Goal: Information Seeking & Learning: Learn about a topic

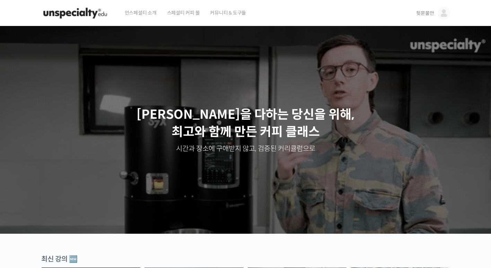
click at [431, 16] on span "뒷문불안" at bounding box center [425, 13] width 18 height 6
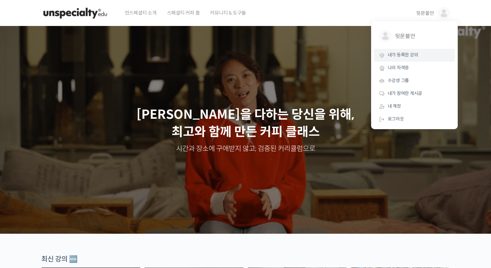
click at [409, 54] on span "내가 등록한 강의" at bounding box center [403, 55] width 30 height 6
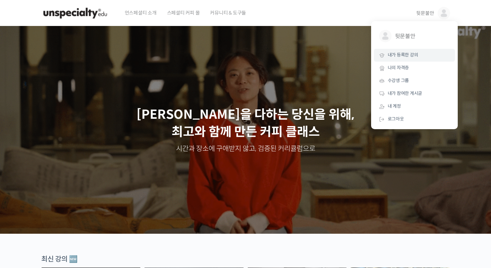
click at [409, 54] on span "내가 등록한 강의" at bounding box center [403, 55] width 30 height 6
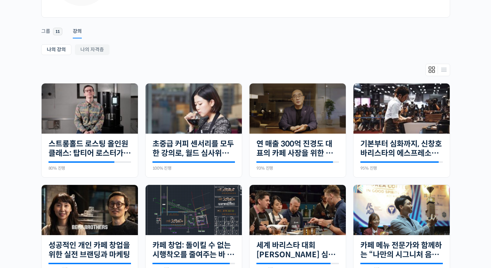
scroll to position [104, 0]
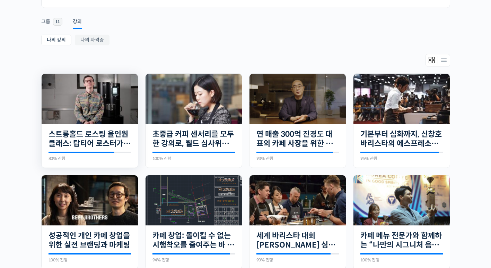
click at [72, 96] on img at bounding box center [90, 99] width 96 height 50
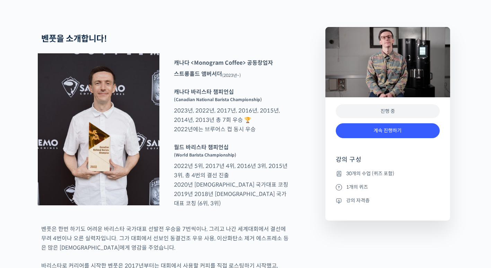
scroll to position [277, 0]
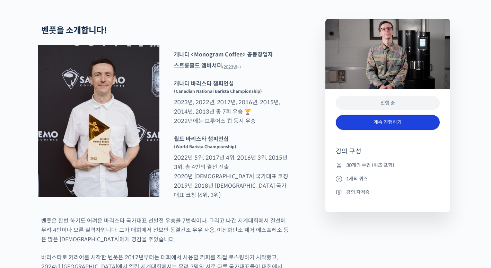
click at [387, 130] on link "계속 진행하기" at bounding box center [388, 122] width 104 height 15
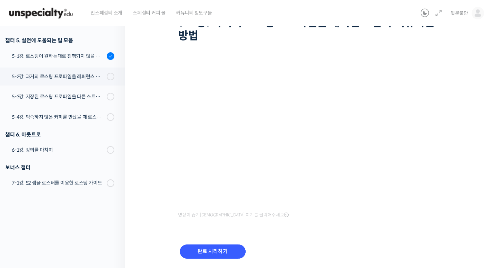
scroll to position [84, 0]
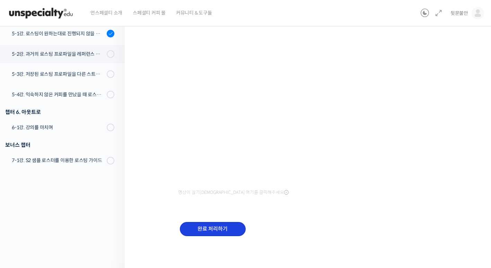
click at [221, 229] on input "완료 처리하기" at bounding box center [213, 229] width 66 height 14
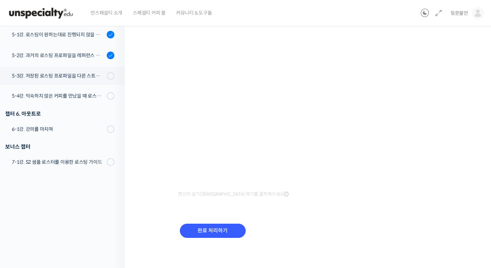
scroll to position [84, 0]
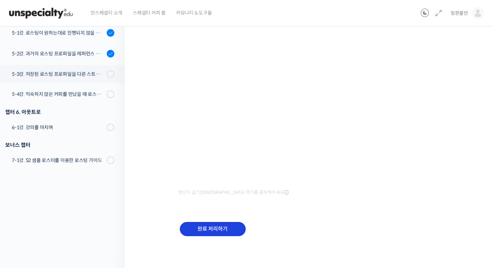
click at [217, 229] on input "완료 처리하기" at bounding box center [213, 229] width 66 height 14
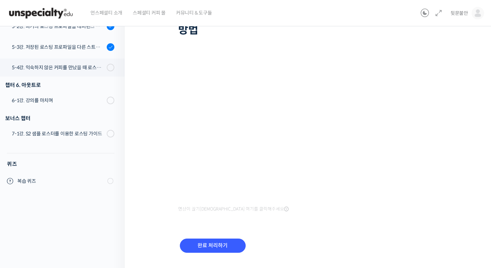
scroll to position [50, 0]
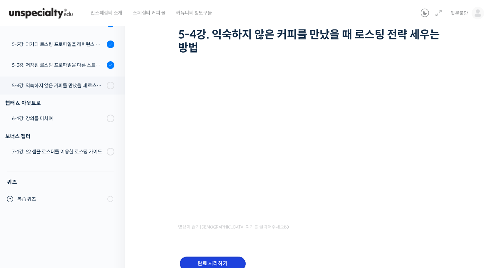
click at [222, 262] on input "완료 처리하기" at bounding box center [213, 264] width 66 height 14
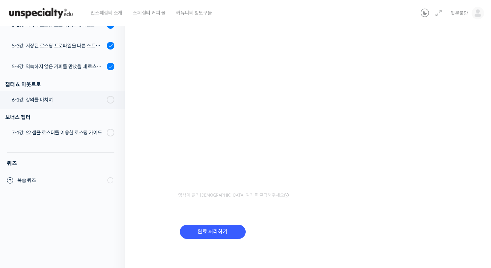
scroll to position [69, 0]
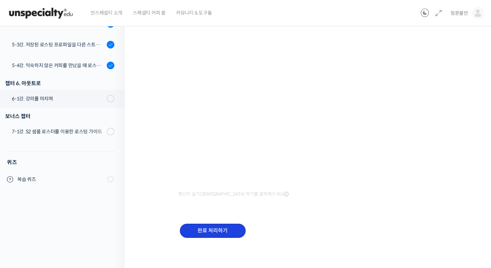
click at [214, 227] on input "완료 처리하기" at bounding box center [213, 231] width 66 height 14
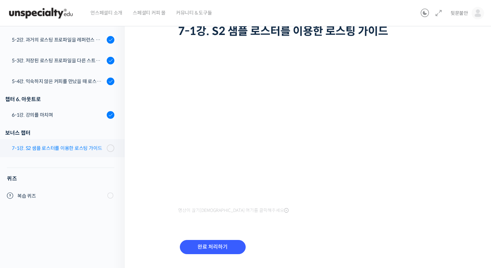
scroll to position [69, 0]
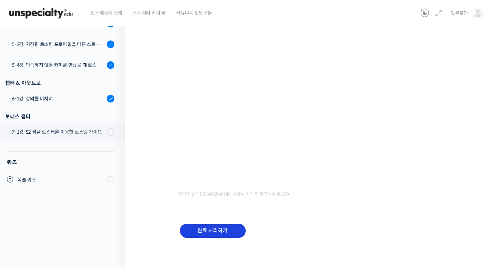
click at [213, 232] on input "완료 처리하기" at bounding box center [213, 231] width 66 height 14
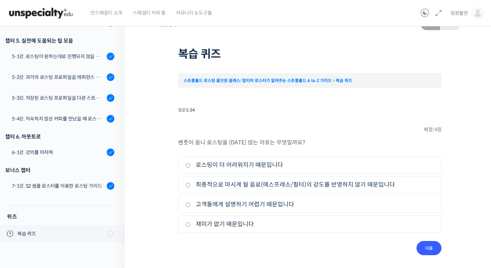
scroll to position [16, 0]
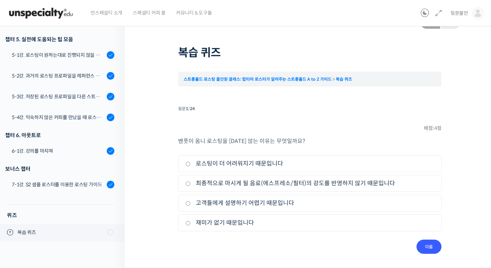
click at [185, 165] on input "로스팅이 더 어려워지기 때문입니다" at bounding box center [187, 164] width 5 height 5
radio input "true"
click at [435, 248] on input "다음" at bounding box center [428, 247] width 25 height 14
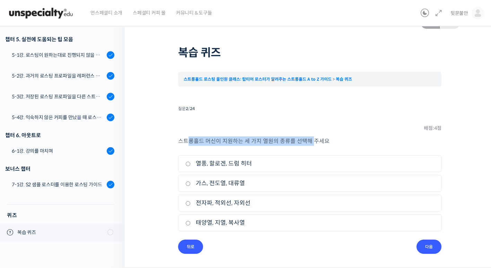
drag, startPoint x: 188, startPoint y: 141, endPoint x: 312, endPoint y: 141, distance: 123.7
click at [312, 141] on p "스트롱홀드 머신이 지원하는 세 가지 열원의 종류를 선택해 주세요" at bounding box center [309, 141] width 263 height 9
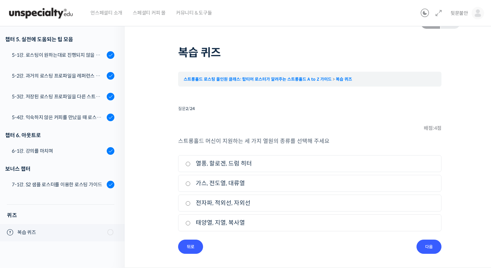
click at [159, 143] on div "퀴즈 1 / 1 2025년 11월 30일 1:27 오후 ← 이전 복습 퀴즈 스트롱홀드 로스팅 올인원 클래스: 탑티어 로스터가 알려주는 스트롱홀…" at bounding box center [310, 137] width 370 height 264
drag, startPoint x: 159, startPoint y: 143, endPoint x: 164, endPoint y: 188, distance: 45.0
click at [164, 188] on div "퀴즈 1 / 1 2025년 11월 30일 1:27 오후 ← 이전 복습 퀴즈 스트롱홀드 로스팅 올인원 클래스: 탑티어 로스터가 알려주는 스트롱홀…" at bounding box center [309, 134] width 300 height 239
click at [186, 164] on input "열풍, 할로겐, 드럼 히터" at bounding box center [187, 164] width 5 height 5
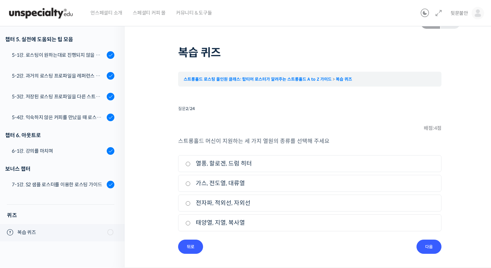
radio input "true"
click at [435, 244] on input "다음" at bounding box center [428, 247] width 25 height 14
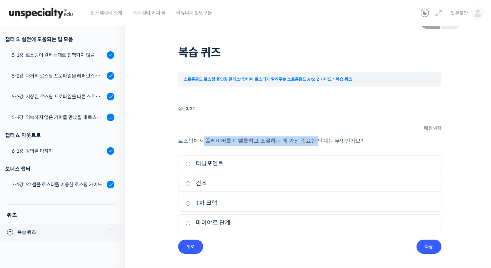
drag, startPoint x: 203, startPoint y: 140, endPoint x: 314, endPoint y: 142, distance: 111.2
click at [314, 142] on p "로스팅에서 플레이버를 디벨롭하고 조절하는 데 가장 중요한 단계는 무엇인가요?" at bounding box center [309, 141] width 263 height 9
click at [188, 164] on input "터닝포인트" at bounding box center [187, 164] width 5 height 5
radio input "true"
click at [435, 249] on input "다음" at bounding box center [428, 247] width 25 height 14
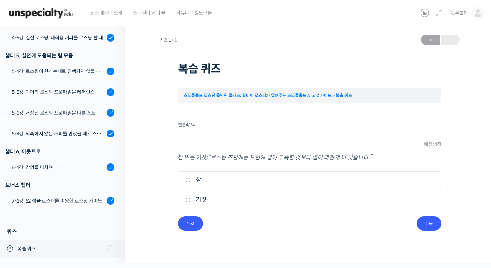
scroll to position [0, 0]
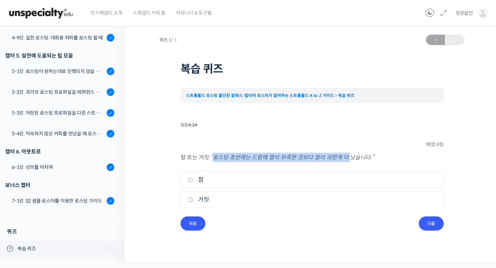
drag, startPoint x: 214, startPoint y: 156, endPoint x: 347, endPoint y: 157, distance: 132.7
click at [347, 157] on em "“로스팅 초반에는 드럼에 열이 부족한 것보다 열이 과한게 더 낫습니다.”" at bounding box center [293, 157] width 164 height 7
drag, startPoint x: 347, startPoint y: 157, endPoint x: 308, endPoint y: 160, distance: 39.6
click at [308, 160] on em "“로스팅 초반에는 드럼에 열이 부족한 것보다 열이 과한게 더 낫습니다.”" at bounding box center [293, 157] width 164 height 7
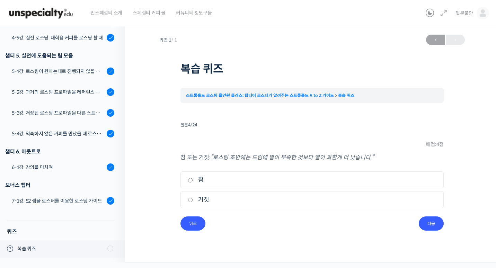
click at [261, 167] on div "참 또는 거짓: “로스팅 초반에는 드럼에 열이 부족한 것보다 열이 과한게 더 낫습니다.” 1. 참 2. 거짓" at bounding box center [312, 185] width 263 height 64
click at [190, 180] on input "참" at bounding box center [190, 180] width 5 height 5
radio input "true"
click at [427, 227] on input "다음" at bounding box center [431, 224] width 25 height 14
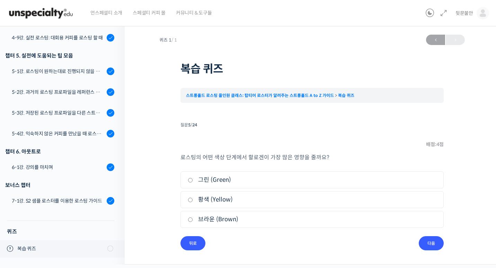
click at [188, 181] on input "그린 (Green)" at bounding box center [190, 180] width 5 height 5
radio input "true"
click at [433, 241] on input "다음" at bounding box center [431, 243] width 25 height 14
click at [191, 201] on input "열풍" at bounding box center [190, 200] width 5 height 5
radio input "true"
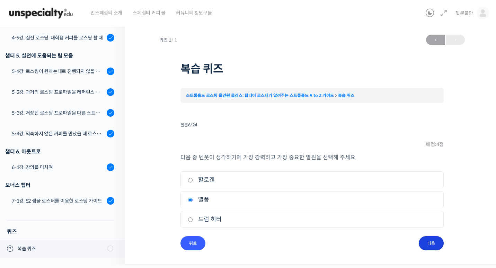
click at [433, 245] on input "다음" at bounding box center [431, 243] width 25 height 14
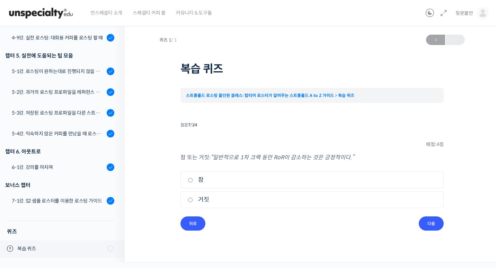
click at [190, 180] on input "참" at bounding box center [190, 180] width 5 height 5
radio input "true"
click at [431, 224] on input "다음" at bounding box center [431, 224] width 25 height 14
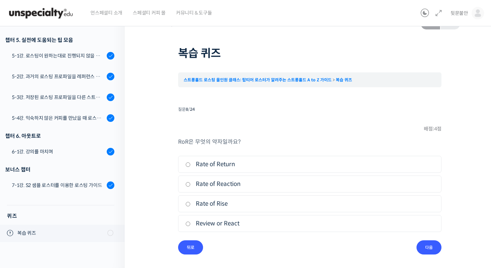
scroll to position [16, 0]
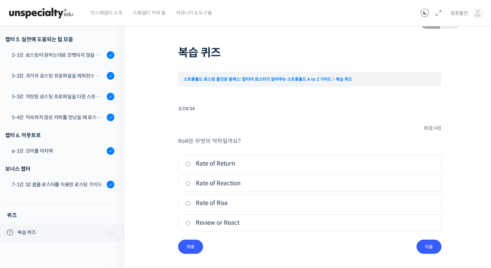
click at [200, 204] on label "Rate of Rise" at bounding box center [309, 203] width 249 height 9
click at [191, 204] on input "Rate of Rise" at bounding box center [187, 203] width 5 height 5
radio input "true"
click at [427, 247] on input "다음" at bounding box center [428, 247] width 25 height 14
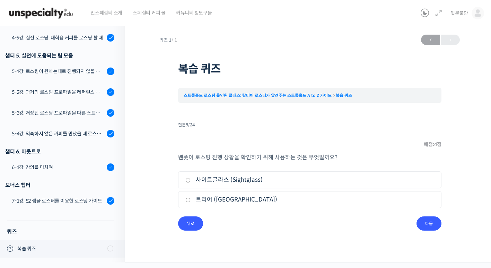
scroll to position [0, 0]
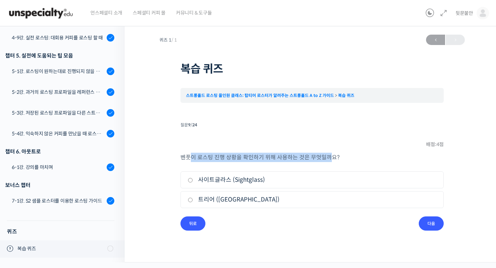
drag, startPoint x: 188, startPoint y: 159, endPoint x: 326, endPoint y: 161, distance: 137.9
click at [330, 159] on p "벤풋이 로스팅 진행 상황을 확인하기 위해 사용하는 것은 무엇일까요?" at bounding box center [312, 157] width 263 height 9
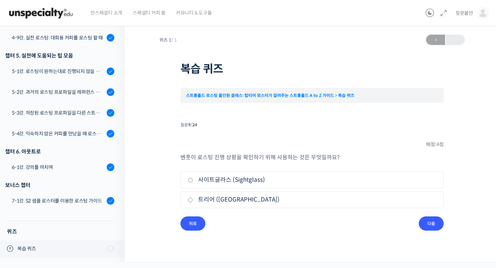
click at [252, 219] on li "질문 9 / 24 9 . 질문 배점: 4 점 벤풋이 로스팅 진행 상황을 확인하기 위해 사용하는 것은 무엇일까요? 1. 사이트글라스 (Sight…" at bounding box center [312, 175] width 263 height 111
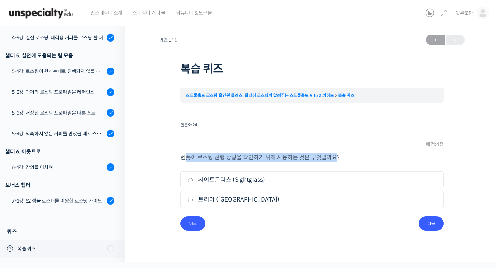
drag, startPoint x: 186, startPoint y: 158, endPoint x: 334, endPoint y: 157, distance: 147.6
click at [334, 157] on p "벤풋이 로스팅 진행 상황을 확인하기 위해 사용하는 것은 무엇일까요?" at bounding box center [312, 157] width 263 height 9
drag, startPoint x: 334, startPoint y: 157, endPoint x: 282, endPoint y: 150, distance: 52.7
click at [282, 150] on li "질문 9 / 24 9 . 질문 배점: 4 점 벤풋이 로스팅 진행 상황을 확인하기 위해 사용하는 것은 무엇일까요? 1. 사이트글라스 (Sight…" at bounding box center [312, 175] width 263 height 111
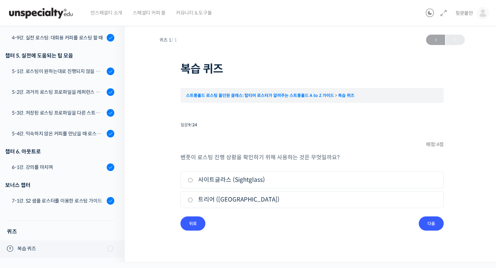
click at [210, 201] on label "트리어 (Trier)" at bounding box center [312, 199] width 249 height 9
click at [193, 201] on input "트리어 (Trier)" at bounding box center [190, 200] width 5 height 5
radio input "true"
click at [435, 224] on input "다음" at bounding box center [431, 224] width 25 height 14
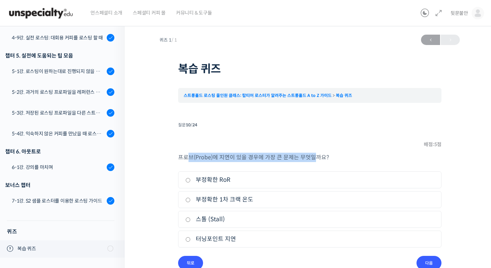
drag, startPoint x: 186, startPoint y: 157, endPoint x: 314, endPoint y: 158, distance: 127.2
click at [314, 158] on p "프로브(Probe)에 지연이 있을 경우에 가장 큰 문제는 무엇일까요?" at bounding box center [309, 157] width 263 height 9
drag, startPoint x: 314, startPoint y: 158, endPoint x: 257, endPoint y: 147, distance: 57.4
click at [257, 147] on li "질문 10 / 24 10 . 질문 배점: 5 점 프로브(Probe)에 지연이 있을 경우에 가장 큰 문제는 무엇일까요? 1. 부정확한 RoR 2…" at bounding box center [309, 195] width 263 height 150
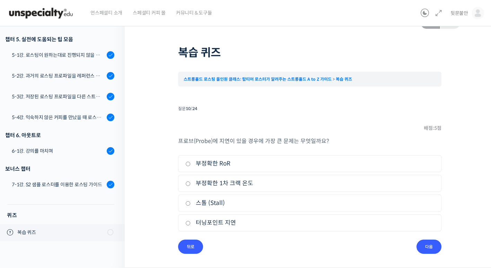
scroll to position [16, 0]
click at [203, 204] on label "스톨 (Stall)" at bounding box center [309, 203] width 249 height 9
click at [191, 204] on input "스톨 (Stall)" at bounding box center [187, 203] width 5 height 5
radio input "true"
click at [432, 248] on input "다음" at bounding box center [428, 247] width 25 height 14
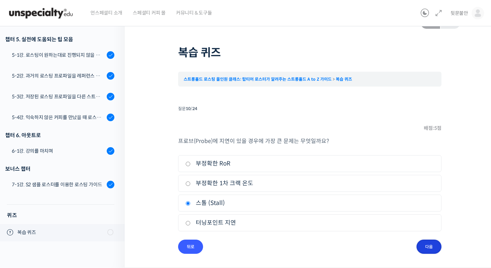
scroll to position [0, 0]
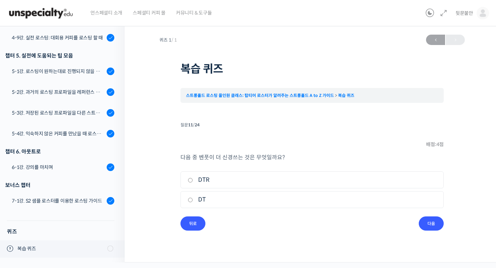
click at [204, 180] on label "DTR" at bounding box center [312, 179] width 249 height 9
click at [193, 180] on input "DTR" at bounding box center [190, 180] width 5 height 5
radio input "true"
click at [433, 226] on input "다음" at bounding box center [431, 224] width 25 height 14
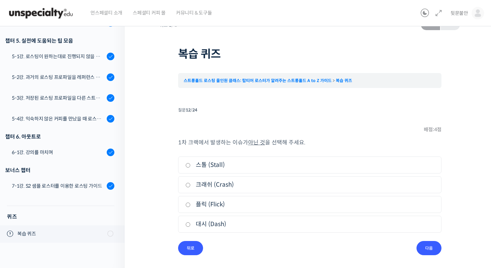
scroll to position [16, 0]
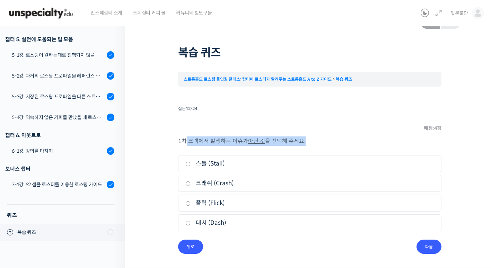
drag, startPoint x: 185, startPoint y: 142, endPoint x: 320, endPoint y: 143, distance: 135.5
click at [320, 143] on p "1차 크랙에서 발생하는 이슈가 아닌 것 을 선택해 주세요." at bounding box center [309, 141] width 263 height 9
click at [212, 165] on label "스톨 (Stall)" at bounding box center [309, 163] width 249 height 9
click at [191, 165] on input "스톨 (Stall)" at bounding box center [187, 164] width 5 height 5
radio input "true"
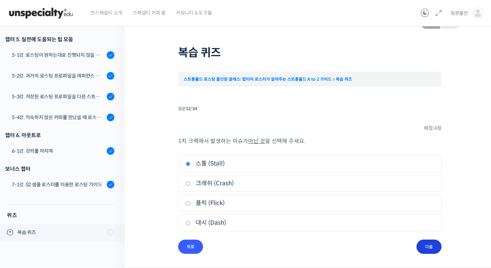
click at [430, 250] on input "다음" at bounding box center [428, 247] width 25 height 14
click at [207, 183] on label "생두를 에이징" at bounding box center [309, 183] width 249 height 9
click at [191, 183] on input "생두를 에이징" at bounding box center [187, 184] width 5 height 5
radio input "true"
click at [425, 244] on input "다음" at bounding box center [428, 247] width 25 height 14
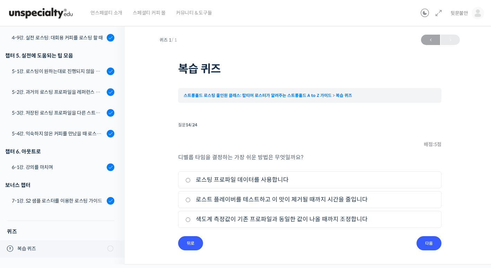
scroll to position [0, 0]
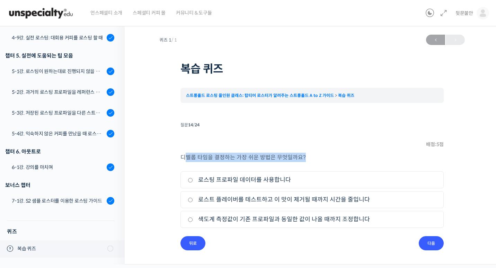
drag, startPoint x: 183, startPoint y: 158, endPoint x: 314, endPoint y: 161, distance: 131.0
click at [315, 160] on p "디벨롭 타임을 결정하는 가장 쉬운 방법은 무엇일까요?" at bounding box center [312, 157] width 263 height 9
click at [227, 150] on li "질문 14 / 24 14 . 질문 배점: 5 점 디벨롭 타임을 결정하는 가장 쉬운 방법은 무엇일까요? 1. 로스팅 프로파일 데이터를 사용합니다…" at bounding box center [312, 185] width 263 height 130
click at [219, 180] on label "로스팅 프로파일 데이터를 사용합니다" at bounding box center [312, 179] width 249 height 9
click at [193, 180] on input "로스팅 프로파일 데이터를 사용합니다" at bounding box center [190, 180] width 5 height 5
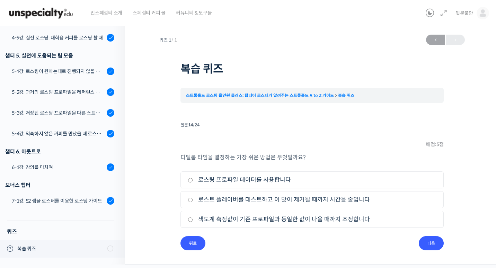
radio input "true"
click at [442, 244] on input "다음" at bounding box center [431, 243] width 25 height 14
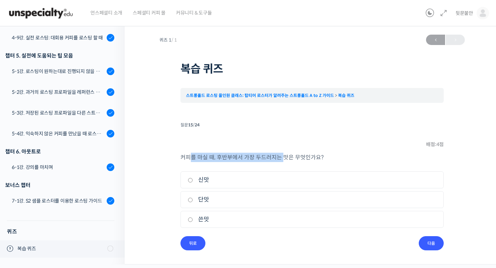
drag, startPoint x: 192, startPoint y: 159, endPoint x: 278, endPoint y: 159, distance: 85.9
click at [281, 159] on p "커피를 마실 때, 후반부에서 가장 두드러지는 맛은 무엇인가요?" at bounding box center [312, 157] width 263 height 9
drag, startPoint x: 278, startPoint y: 159, endPoint x: 226, endPoint y: 148, distance: 53.2
click at [226, 148] on li "질문 15 / 24 15 . 질문 배점: 4 점 커피를 마실 때, 후반부에서 가장 두드러지는 맛은 무엇인가요? 1. 신맛 2. 단맛 3. 쓴맛…" at bounding box center [312, 185] width 263 height 130
click at [203, 220] on label "쓴맛" at bounding box center [312, 219] width 249 height 9
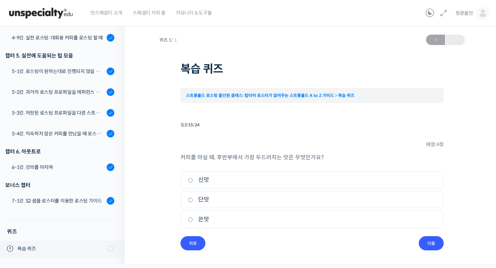
click at [193, 220] on input "쓴맛" at bounding box center [190, 220] width 5 height 5
radio input "true"
click at [436, 243] on input "다음" at bounding box center [431, 243] width 25 height 14
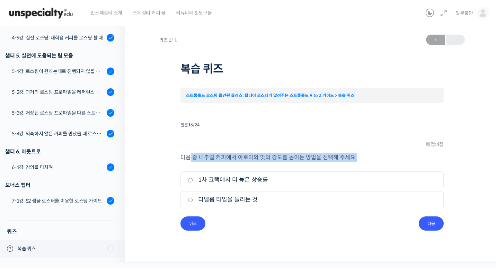
drag, startPoint x: 191, startPoint y: 158, endPoint x: 351, endPoint y: 159, distance: 159.7
click at [357, 159] on p "다음 중 내추럴 커피에서 아로마와 맛의 강도를 높이는 방법을 선택해 주세요." at bounding box center [312, 157] width 263 height 9
drag, startPoint x: 351, startPoint y: 159, endPoint x: 278, endPoint y: 131, distance: 78.2
click at [278, 131] on li "질문 16 / 24 16 . 질문 배점: 4 점 다음 중 내추럴 커피에서 아로마와 맛의 강도를 높이는 방법을 선택해 주세요. 1. 1차 크랙에…" at bounding box center [312, 175] width 263 height 111
click at [244, 157] on p "다음 중 내추럴 커피에서 아로마와 맛의 강도를 높이는 방법을 선택해 주세요." at bounding box center [312, 157] width 263 height 9
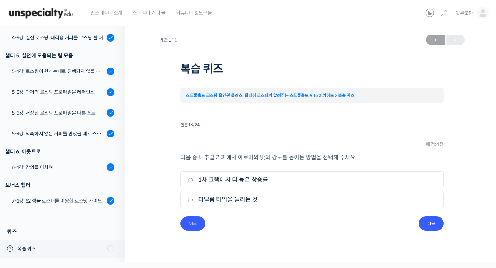
click at [221, 201] on label "디벨롭 타임을 늘리는 것" at bounding box center [312, 199] width 249 height 9
click at [193, 201] on input "디벨롭 타임을 늘리는 것" at bounding box center [190, 200] width 5 height 5
radio input "true"
click at [440, 223] on input "다음" at bounding box center [431, 224] width 25 height 14
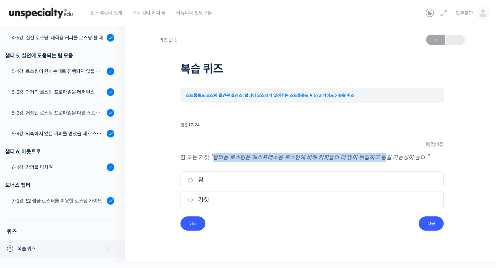
drag, startPoint x: 218, startPoint y: 158, endPoint x: 381, endPoint y: 159, distance: 163.6
click at [381, 159] on em "“필터용 로스팅은 에스프레소용 로스팅에 비해 커피들이 더 많이 뒤집히고 튕길 가능성이 높다.”" at bounding box center [320, 157] width 218 height 7
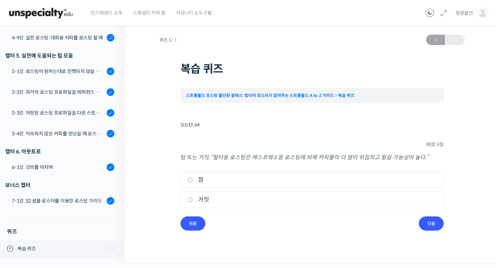
drag, startPoint x: 381, startPoint y: 159, endPoint x: 337, endPoint y: 166, distance: 44.5
click at [337, 166] on div "참 또는 거짓: “필터용 로스팅은 에스프레소용 로스팅에 비해 커피들이 더 많이 뒤집히고 튕길 가능성이 높다.” 1. 참 2. 거짓" at bounding box center [312, 185] width 263 height 64
click at [202, 201] on label "거짓" at bounding box center [312, 199] width 249 height 9
click at [193, 201] on input "거짓" at bounding box center [190, 200] width 5 height 5
radio input "true"
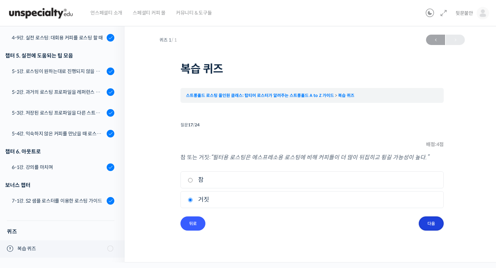
click at [430, 221] on input "다음" at bounding box center [431, 224] width 25 height 14
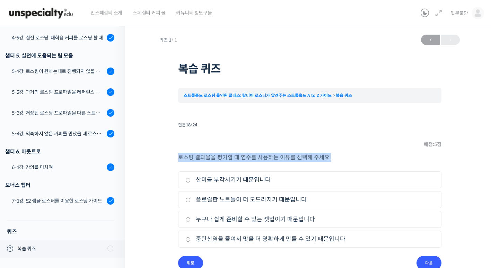
drag, startPoint x: 179, startPoint y: 159, endPoint x: 346, endPoint y: 159, distance: 167.4
click at [348, 159] on p "로스팅 결과물을 평가할 때 연수를 사용하는 이유를 선택해 주세요." at bounding box center [309, 157] width 263 height 9
click at [267, 148] on li "질문 18 / 24 18 . 질문 배점: 5 점 로스팅 결과물을 평가할 때 연수를 사용하는 이유를 선택해 주세요. 1. 산미를 부각시키기 때문…" at bounding box center [309, 195] width 263 height 150
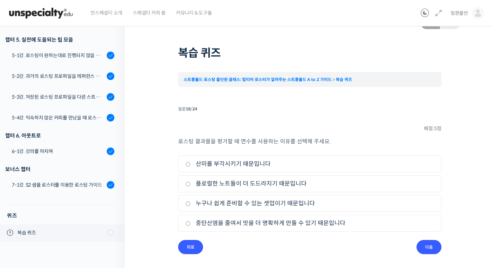
scroll to position [16, 0]
click at [232, 224] on label "중탄산염을 줄여서 맛을 더 명확하게 만들 수 있기 때문입니다" at bounding box center [309, 222] width 249 height 9
click at [191, 224] on input "중탄산염을 줄여서 맛을 더 명확하게 만들 수 있기 때문입니다" at bounding box center [187, 223] width 5 height 5
radio input "true"
click at [423, 247] on input "다음" at bounding box center [428, 247] width 25 height 14
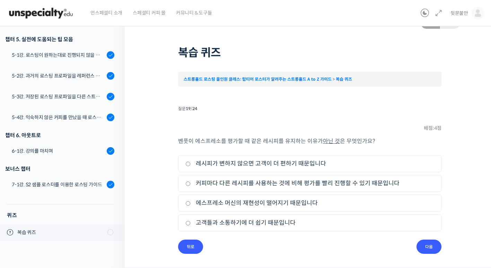
click at [236, 164] on label "레시피가 변하지 않으면 고객이 더 편하기 때문입니다" at bounding box center [309, 163] width 249 height 9
click at [191, 164] on input "레시피가 변하지 않으면 고객이 더 편하기 때문입니다" at bounding box center [187, 164] width 5 height 5
radio input "true"
click at [430, 248] on input "다음" at bounding box center [428, 247] width 25 height 14
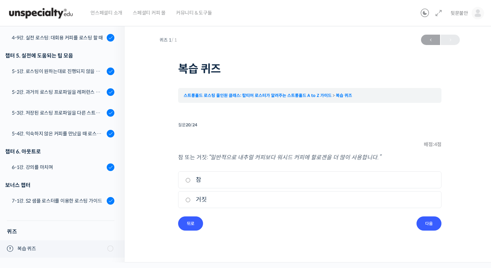
scroll to position [0, 0]
click at [204, 199] on label "거짓" at bounding box center [312, 199] width 249 height 9
click at [193, 199] on input "거짓" at bounding box center [190, 200] width 5 height 5
radio input "true"
click at [203, 179] on label "참" at bounding box center [312, 179] width 249 height 9
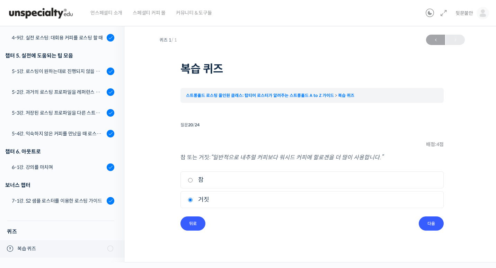
click at [193, 179] on input "참" at bounding box center [190, 180] width 5 height 5
radio input "true"
click at [435, 229] on input "다음" at bounding box center [431, 224] width 25 height 14
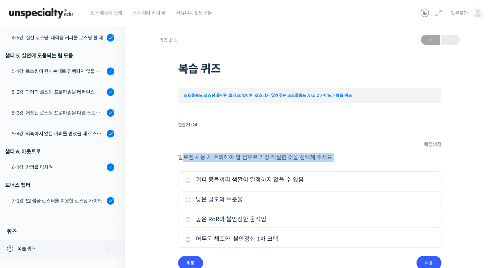
drag, startPoint x: 182, startPoint y: 158, endPoint x: 333, endPoint y: 158, distance: 151.1
click at [334, 158] on p "할로겐 사용 시 주의해야 할 점으로 가장 적절한 것을 선택해 주세요." at bounding box center [309, 157] width 263 height 9
drag, startPoint x: 333, startPoint y: 158, endPoint x: 263, endPoint y: 155, distance: 70.1
click at [263, 155] on p "할로겐 사용 시 주의해야 할 점으로 가장 적절한 것을 선택해 주세요." at bounding box center [309, 157] width 263 height 9
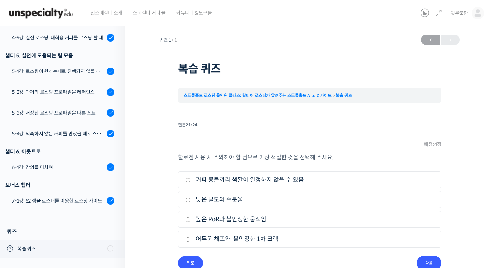
click at [246, 184] on label "커피 콩들끼리 색깔이 일정하지 않을 수 있음" at bounding box center [309, 179] width 249 height 9
click at [191, 183] on input "커피 콩들끼리 색깔이 일정하지 않을 수 있음" at bounding box center [187, 180] width 5 height 5
radio input "true"
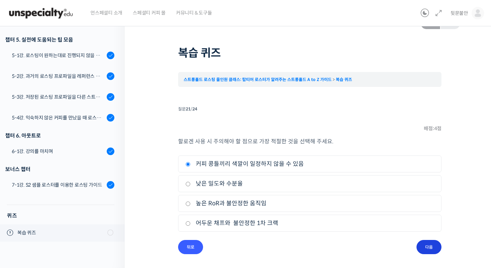
scroll to position [16, 0]
click at [428, 245] on input "다음" at bounding box center [428, 247] width 25 height 14
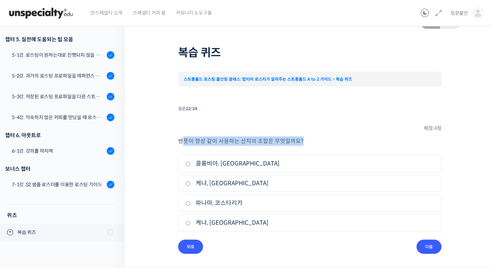
drag, startPoint x: 185, startPoint y: 140, endPoint x: 317, endPoint y: 140, distance: 132.0
click at [317, 140] on p "벤풋이 항상 같이 사용하는 산지의 조합은 무엇일까요?" at bounding box center [309, 141] width 263 height 9
drag, startPoint x: 317, startPoint y: 141, endPoint x: 258, endPoint y: 131, distance: 59.4
click at [258, 131] on li "질문 22 / 24 22 . 질문 배점: 4 점 벤풋이 항상 같이 사용하는 산지의 조합은 무엇일까요? 1. 콜롬비아, 볼리비아 2. 케냐, 에…" at bounding box center [309, 179] width 263 height 150
click at [219, 165] on label "콜롬비아, 볼리비아" at bounding box center [309, 163] width 249 height 9
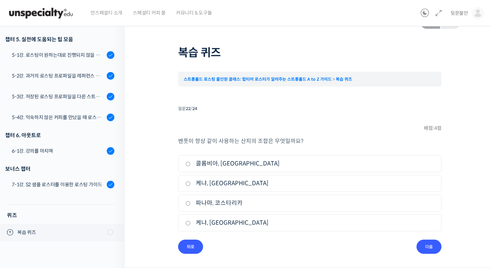
click at [191, 165] on input "콜롬비아, 볼리비아" at bounding box center [187, 164] width 5 height 5
radio input "true"
click at [428, 245] on input "다음" at bounding box center [428, 247] width 25 height 14
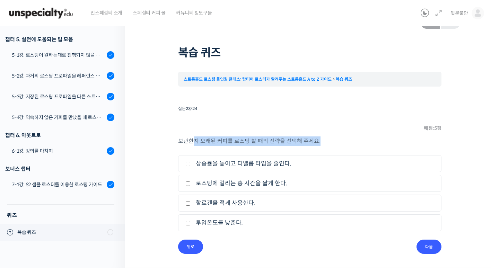
drag, startPoint x: 192, startPoint y: 141, endPoint x: 315, endPoint y: 142, distance: 123.0
click at [319, 141] on p "보관한지 오래된 커피를 로스팅 할 때의 전략을 선택해 주세요." at bounding box center [309, 141] width 263 height 9
click at [257, 128] on li "질문 23 / 24 23 . 질문 배점: 5 점 보관한지 오래된 커피를 로스팅 할 때의 전략을 선택해 주세요. 1. 상승률을 높이고 디벨롭 타…" at bounding box center [309, 179] width 263 height 150
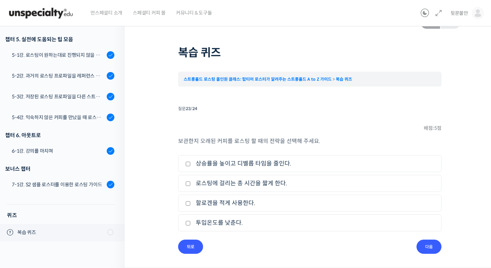
click at [230, 182] on label "로스팅에 걸리는 총 시간을 짧게 한다." at bounding box center [309, 183] width 249 height 9
click at [191, 182] on input "로스팅에 걸리는 총 시간을 짧게 한다." at bounding box center [187, 184] width 5 height 5
checkbox input "true"
click at [247, 165] on label "상승률을 높이고 디벨롭 타임을 줄인다." at bounding box center [309, 163] width 249 height 9
click at [191, 165] on input "상승률을 높이고 디벨롭 타임을 줄인다." at bounding box center [187, 164] width 5 height 5
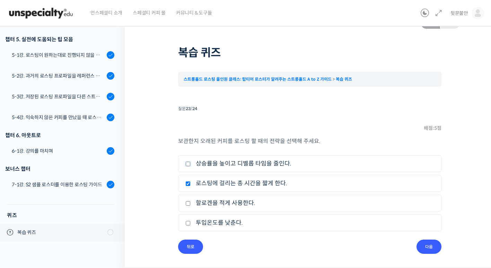
checkbox input "true"
click at [226, 183] on label "로스팅에 걸리는 총 시간을 짧게 한다." at bounding box center [309, 183] width 249 height 9
click at [191, 183] on input "로스팅에 걸리는 총 시간을 짧게 한다." at bounding box center [187, 184] width 5 height 5
checkbox input "false"
click at [429, 243] on input "다음" at bounding box center [428, 247] width 25 height 14
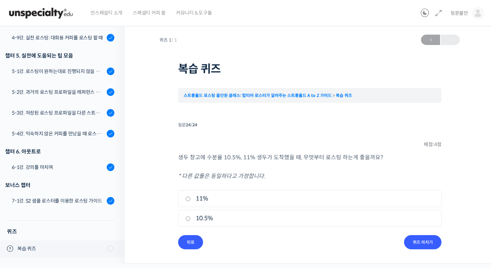
scroll to position [0, 0]
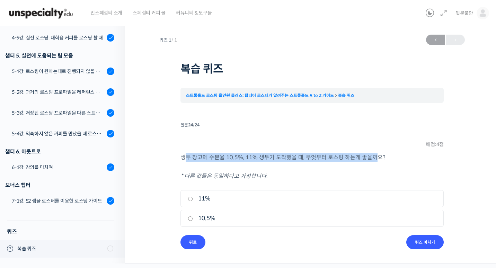
drag, startPoint x: 187, startPoint y: 157, endPoint x: 371, endPoint y: 161, distance: 184.0
click at [372, 161] on p "생두 창고에 수분율 10.5%, 11% 생두가 도착했을 때, 무엇부터 로스팅 하는게 좋을까요?" at bounding box center [312, 157] width 263 height 9
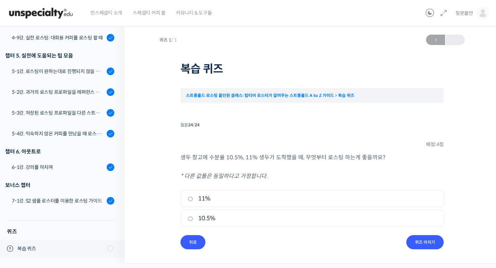
click at [237, 170] on div "생두 창고에 수분율 10.5%, 11% 생두가 도착했을 때, 무엇부터 로스팅 하는게 좋을까요? * 다른 값들은 동일하다고 가정합니다." at bounding box center [312, 167] width 263 height 28
drag, startPoint x: 206, startPoint y: 158, endPoint x: 283, endPoint y: 157, distance: 76.6
click at [283, 157] on p "생두 창고에 수분율 10.5%, 11% 생두가 도착했을 때, 무엇부터 로스팅 하는게 좋을까요?" at bounding box center [312, 157] width 263 height 9
drag, startPoint x: 282, startPoint y: 158, endPoint x: 254, endPoint y: 174, distance: 33.1
click at [254, 174] on em "* 다른 값들은 동일하다고 가정합니다." at bounding box center [224, 176] width 87 height 7
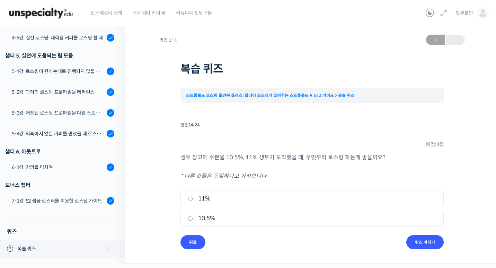
click at [206, 198] on label "11%" at bounding box center [312, 198] width 249 height 9
click at [193, 198] on input "11%" at bounding box center [190, 199] width 5 height 5
radio input "true"
click at [424, 239] on input "퀴즈 마치기" at bounding box center [424, 242] width 37 height 14
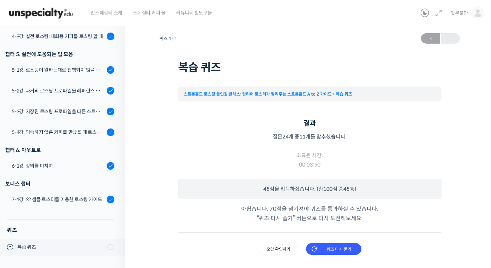
scroll to position [2, 0]
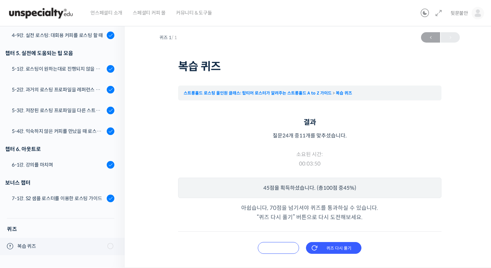
click at [284, 249] on input "오답 확인하기" at bounding box center [278, 248] width 41 height 12
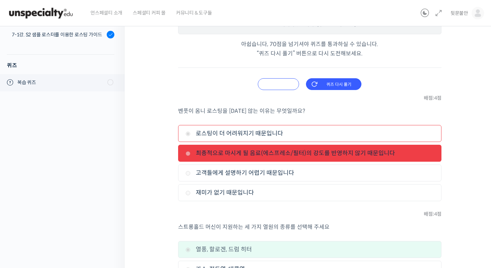
scroll to position [176, 0]
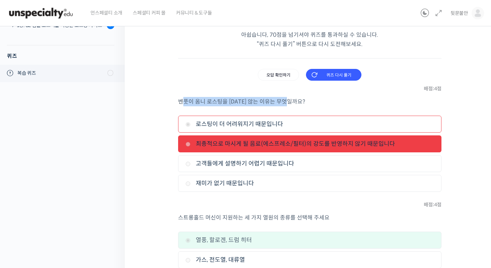
drag, startPoint x: 183, startPoint y: 100, endPoint x: 313, endPoint y: 101, distance: 129.6
click at [313, 101] on p "벤풋이 옴니 로스팅을 하지 않는 이유는 무엇일까요?" at bounding box center [309, 101] width 263 height 9
drag, startPoint x: 205, startPoint y: 144, endPoint x: 393, endPoint y: 148, distance: 187.5
click at [393, 148] on label "최종적으로 마시게 될 음료(에스프레소/필터)의 강도를 반영하지 않기 때문입니다" at bounding box center [309, 143] width 249 height 9
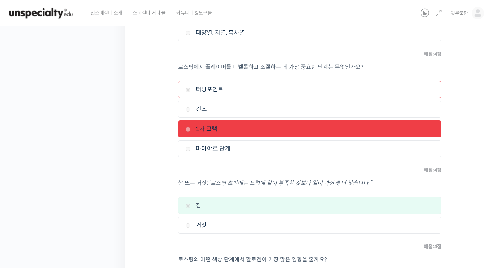
scroll to position [453, 0]
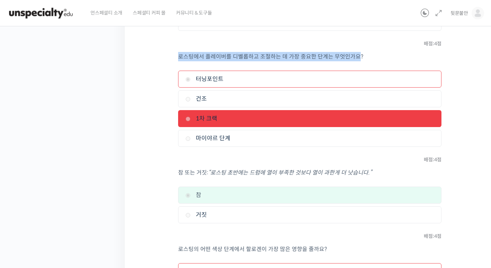
drag, startPoint x: 179, startPoint y: 56, endPoint x: 355, endPoint y: 57, distance: 176.4
click at [355, 57] on p "로스팅에서 플레이버를 디벨롭하고 조절하는 데 가장 중요한 단계는 무엇인가요?" at bounding box center [309, 56] width 263 height 9
drag, startPoint x: 302, startPoint y: 55, endPoint x: 331, endPoint y: 55, distance: 28.8
click at [331, 55] on p "로스팅에서 플레이버를 디벨롭하고 조절하는 데 가장 중요한 단계는 무엇인가요?" at bounding box center [309, 56] width 263 height 9
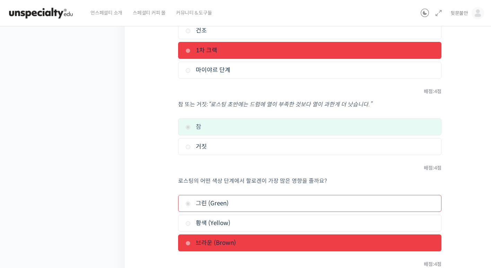
scroll to position [522, 0]
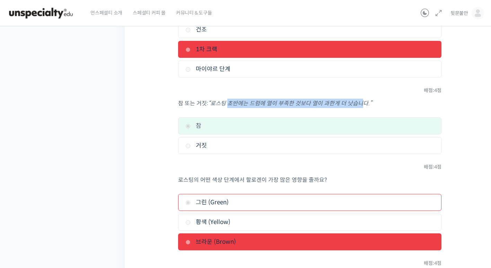
drag, startPoint x: 227, startPoint y: 104, endPoint x: 356, endPoint y: 104, distance: 128.6
click at [360, 103] on em "“로스팅 초반에는 드럼에 열이 부족한 것보다 열이 과한게 더 낫습니다.”" at bounding box center [290, 103] width 164 height 7
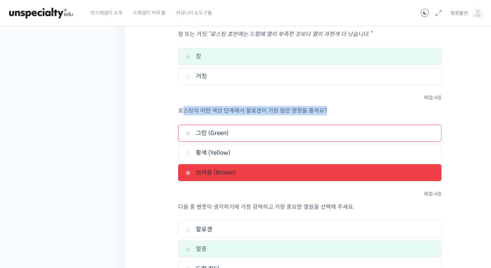
drag, startPoint x: 182, startPoint y: 112, endPoint x: 313, endPoint y: 114, distance: 131.0
click at [324, 111] on p "로스팅의 어떤 색상 단계에서 할로겐이 가장 많은 영향을 줄까요?" at bounding box center [309, 110] width 263 height 9
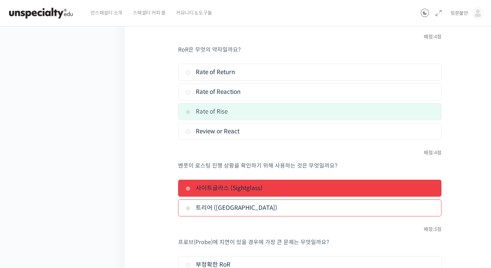
scroll to position [938, 0]
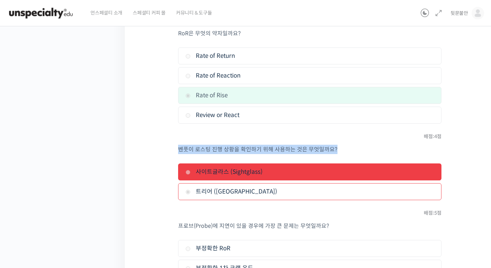
drag, startPoint x: 179, startPoint y: 150, endPoint x: 351, endPoint y: 150, distance: 172.6
click at [351, 150] on p "벤풋이 로스팅 진행 상황을 확인하기 위해 사용하는 것은 무엇일까요?" at bounding box center [309, 149] width 263 height 9
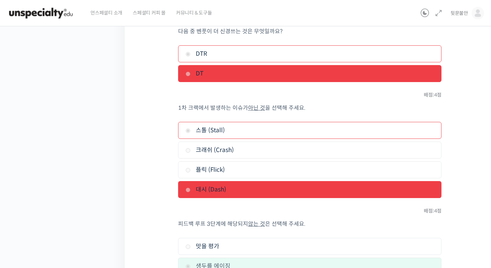
scroll to position [1250, 0]
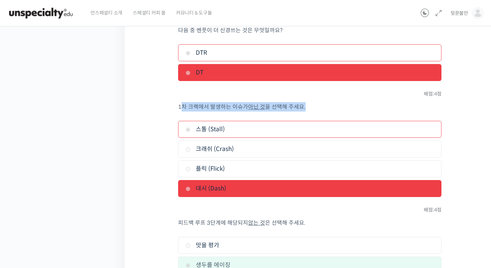
drag, startPoint x: 180, startPoint y: 106, endPoint x: 309, endPoint y: 107, distance: 129.2
click at [309, 107] on p "1차 크랙에서 발생하는 이슈가 아닌 것 을 선택해 주세요." at bounding box center [309, 106] width 263 height 9
click at [163, 126] on div "퀴즈 1 / 1 2025년 11월 30일 1:27 오후 ← 이전 복습 퀴즈 스트롱홀드 로스팅 올인원 클래스: 탑티어 로스터가 알려주는 스트롱홀…" at bounding box center [309, 100] width 300 height 2638
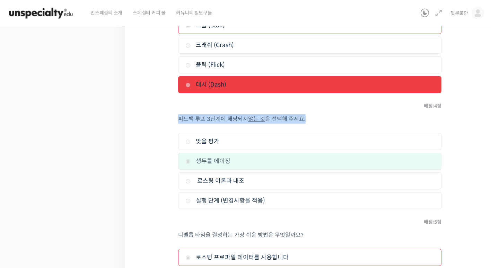
drag, startPoint x: 179, startPoint y: 118, endPoint x: 314, endPoint y: 119, distance: 135.5
click at [315, 119] on p "피드백 루프 3단계에 해당되지 않는 것 은 선택해 주세요." at bounding box center [309, 118] width 263 height 9
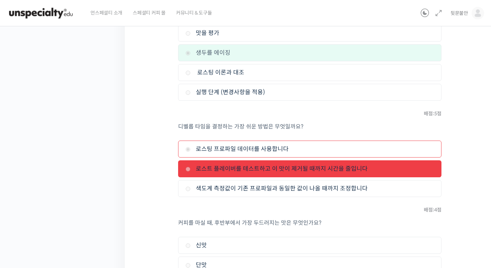
scroll to position [1492, 0]
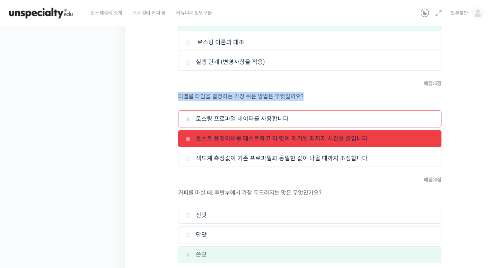
drag, startPoint x: 180, startPoint y: 96, endPoint x: 314, endPoint y: 96, distance: 134.1
click at [314, 96] on p "디벨롭 타임을 결정하는 가장 쉬운 방법은 무엇일까요?" at bounding box center [309, 96] width 263 height 9
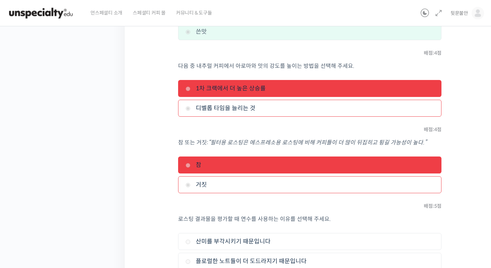
scroll to position [1700, 0]
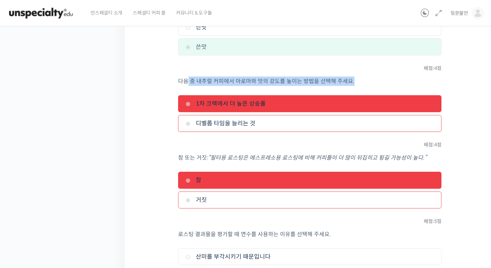
drag, startPoint x: 187, startPoint y: 80, endPoint x: 366, endPoint y: 81, distance: 179.1
click at [366, 81] on p "다음 중 내추럴 커피에서 아로마와 맛의 강도를 높이는 방법을 선택해 주세요." at bounding box center [309, 81] width 263 height 9
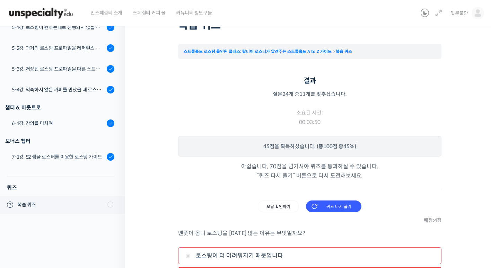
scroll to position [104, 0]
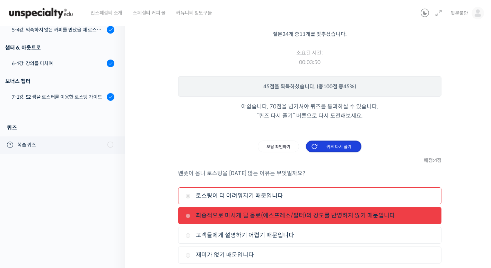
click at [333, 147] on input "퀴즈 다시 풀기" at bounding box center [333, 147] width 55 height 12
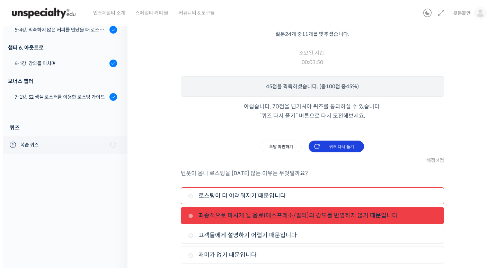
scroll to position [0, 0]
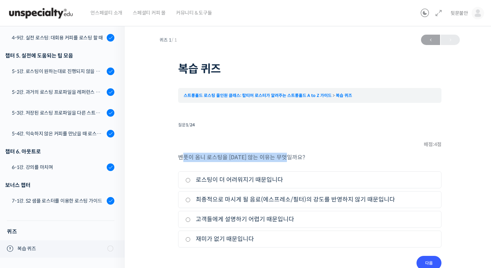
drag, startPoint x: 196, startPoint y: 157, endPoint x: 330, endPoint y: 158, distance: 134.1
click at [330, 158] on p "벤풋이 옴니 로스팅을 하지 않는 이유는 무엇일까요?" at bounding box center [309, 157] width 263 height 9
drag, startPoint x: 328, startPoint y: 159, endPoint x: 327, endPoint y: 147, distance: 12.2
click at [327, 147] on li "질문 1 / 24 1 . 질문 배점: 4 점 벤풋이 옴니 로스팅을 하지 않는 이유는 무엇일까요? 1. 로스팅이 더 어려워지기 때문입니다 2. …" at bounding box center [309, 195] width 263 height 150
click at [202, 198] on label "최종적으로 마시게 될 음료(에스프레소/필터)의 강도를 반영하지 않기 때문입니다" at bounding box center [309, 199] width 249 height 9
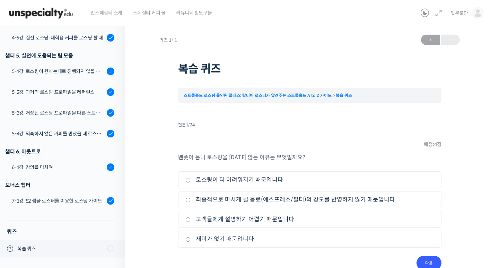
click at [191, 198] on input "최종적으로 마시게 될 음료(에스프레소/필터)의 강도를 반영하지 않기 때문입니다" at bounding box center [187, 200] width 5 height 5
radio input "true"
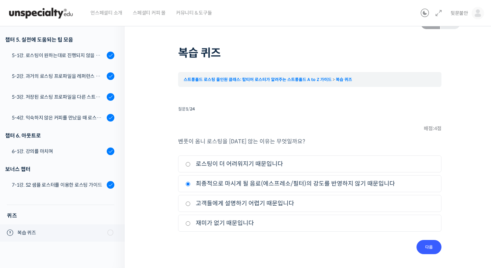
scroll to position [16, 0]
click at [430, 248] on input "다음" at bounding box center [428, 247] width 25 height 14
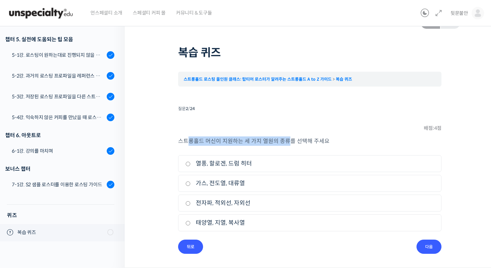
drag, startPoint x: 190, startPoint y: 143, endPoint x: 284, endPoint y: 145, distance: 93.9
click at [287, 143] on p "스트롱홀드 머신이 지원하는 세 가지 열원의 종류를 선택해 주세요" at bounding box center [309, 141] width 263 height 9
click at [188, 165] on input "열풍, 할로겐, 드럼 히터" at bounding box center [187, 164] width 5 height 5
radio input "true"
click at [435, 245] on input "다음" at bounding box center [428, 247] width 25 height 14
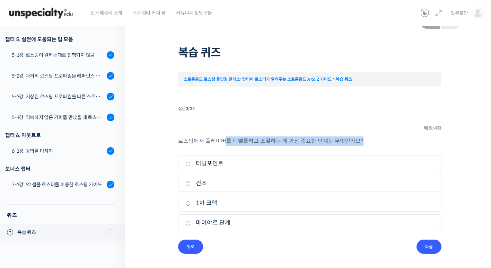
drag, startPoint x: 226, startPoint y: 141, endPoint x: 366, endPoint y: 144, distance: 139.7
click at [366, 144] on p "로스팅에서 플레이버를 디벨롭하고 조절하는 데 가장 중요한 단계는 무엇인가요?" at bounding box center [309, 141] width 263 height 9
click at [231, 128] on li "질문 3 / 24 3 . 질문 배점: 4 점 로스팅에서 플레이버를 디벨롭하고 조절하는 데 가장 중요한 단계는 무엇인가요? 1. 터닝포인트 2.…" at bounding box center [309, 179] width 263 height 150
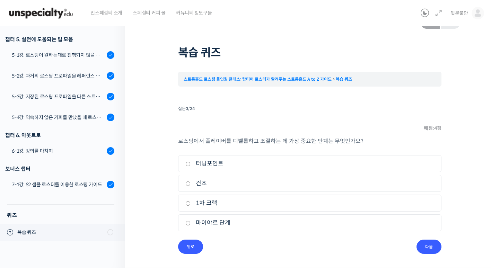
click at [201, 203] on label "1차 크랙" at bounding box center [309, 203] width 249 height 9
click at [191, 203] on input "1차 크랙" at bounding box center [187, 203] width 5 height 5
radio input "true"
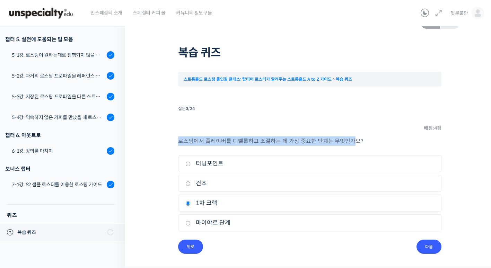
drag, startPoint x: 180, startPoint y: 140, endPoint x: 350, endPoint y: 141, distance: 169.8
click at [352, 141] on p "로스팅에서 플레이버를 디벨롭하고 조절하는 데 가장 중요한 단계는 무엇인가요?" at bounding box center [309, 141] width 263 height 9
drag, startPoint x: 350, startPoint y: 141, endPoint x: 322, endPoint y: 126, distance: 32.1
click at [322, 126] on li "질문 3 / 24 3 . 질문 배점: 4 점 로스팅에서 플레이버를 디벨롭하고 조절하는 데 가장 중요한 단계는 무엇인가요? 1. 터닝포인트 2.…" at bounding box center [309, 179] width 263 height 150
click at [433, 248] on input "다음" at bounding box center [428, 247] width 25 height 14
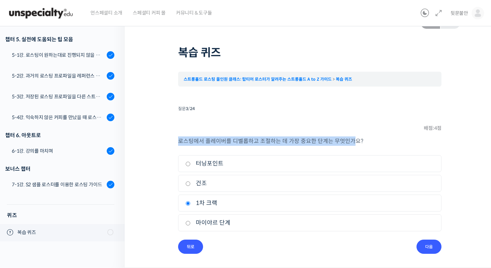
scroll to position [0, 0]
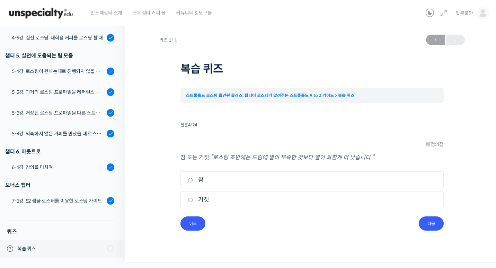
click at [200, 182] on label "참" at bounding box center [312, 179] width 249 height 9
click at [193, 182] on input "참" at bounding box center [190, 180] width 5 height 5
radio input "true"
click at [435, 227] on input "다음" at bounding box center [431, 224] width 25 height 14
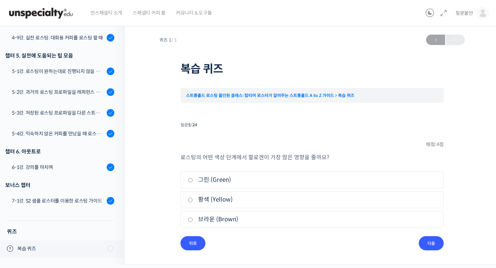
click at [225, 219] on label "브라운 (Brown)" at bounding box center [312, 219] width 249 height 9
click at [193, 219] on input "브라운 (Brown)" at bounding box center [190, 220] width 5 height 5
radio input "true"
click at [444, 244] on div "퀴즈 1 / 1 2025년 11월 30일 1:27 오후 ← 이전 복습 퀴즈 스트롱홀드 로스팅 올인원 클래스: 탑티어 로스터가 알려주는 스트롱홀…" at bounding box center [312, 140] width 306 height 219
click at [438, 245] on input "다음" at bounding box center [431, 243] width 25 height 14
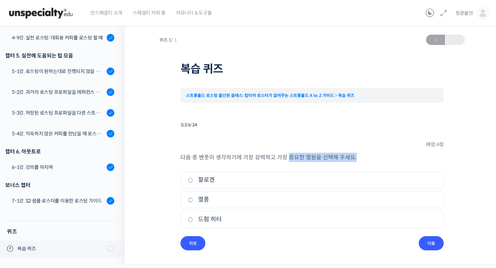
drag, startPoint x: 286, startPoint y: 155, endPoint x: 359, endPoint y: 161, distance: 73.0
click at [359, 161] on p "다음 중 벤풋이 생각하기에 가장 강력하고 가장 중요한 열원을 선택해 주세요." at bounding box center [312, 157] width 263 height 9
click at [207, 197] on label "열풍" at bounding box center [312, 199] width 249 height 9
click at [193, 198] on input "열풍" at bounding box center [190, 200] width 5 height 5
radio input "true"
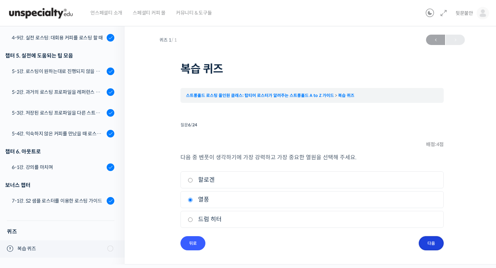
click at [441, 244] on input "다음" at bounding box center [431, 243] width 25 height 14
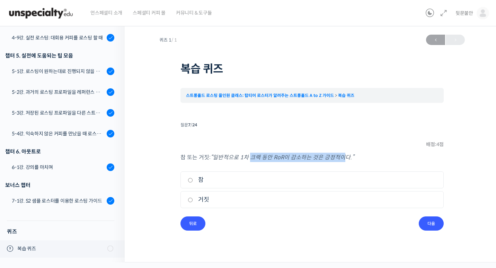
drag, startPoint x: 252, startPoint y: 157, endPoint x: 343, endPoint y: 158, distance: 91.5
click at [343, 158] on em "“일반적으로 1차 크랙 동안 RoR이 감소하는 것은 긍정적이다.”" at bounding box center [282, 157] width 143 height 7
click at [261, 132] on li "질문 7 / 24 7 . 질문 배점: 4 점 참 또는 거짓: “일반적으로 1차 크랙 동안 RoR이 감소하는 것은 긍정적이다.” 1. 참 2. …" at bounding box center [312, 175] width 263 height 111
click at [202, 180] on label "참" at bounding box center [312, 179] width 249 height 9
click at [193, 180] on input "참" at bounding box center [190, 180] width 5 height 5
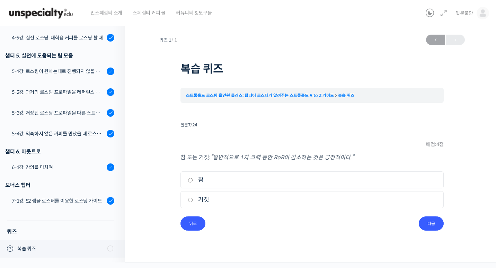
radio input "true"
click at [431, 223] on input "다음" at bounding box center [431, 224] width 25 height 14
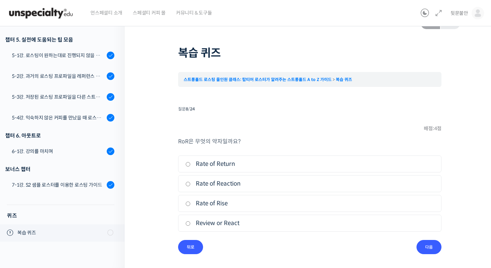
scroll to position [16, 0]
click at [214, 205] on label "Rate of Rise" at bounding box center [309, 203] width 249 height 9
click at [191, 205] on input "Rate of Rise" at bounding box center [187, 203] width 5 height 5
radio input "true"
click at [434, 249] on input "다음" at bounding box center [428, 247] width 25 height 14
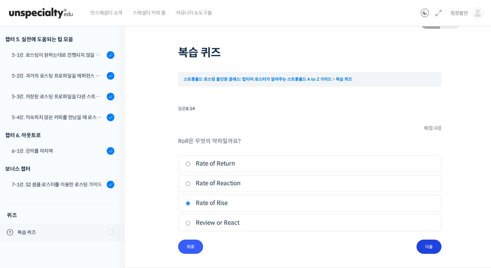
scroll to position [0, 0]
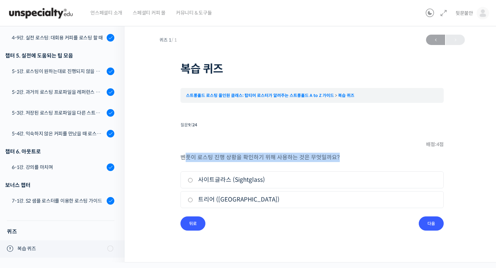
drag, startPoint x: 186, startPoint y: 158, endPoint x: 350, endPoint y: 159, distance: 163.2
click at [350, 159] on p "벤풋이 로스팅 진행 상황을 확인하기 위해 사용하는 것은 무엇일까요?" at bounding box center [312, 157] width 263 height 9
drag, startPoint x: 349, startPoint y: 159, endPoint x: 279, endPoint y: 135, distance: 73.9
click at [281, 133] on li "질문 9 / 24 9 . 질문 배점: 4 점 벤풋이 로스팅 진행 상황을 확인하기 위해 사용하는 것은 무엇일까요? 1. 사이트글라스 (Sight…" at bounding box center [312, 175] width 263 height 111
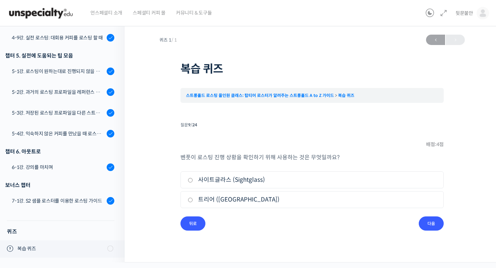
click at [233, 178] on label "사이트글라스 (Sightglass)" at bounding box center [312, 179] width 249 height 9
click at [193, 178] on input "사이트글라스 (Sightglass)" at bounding box center [190, 180] width 5 height 5
radio input "true"
click at [435, 226] on input "다음" at bounding box center [431, 224] width 25 height 14
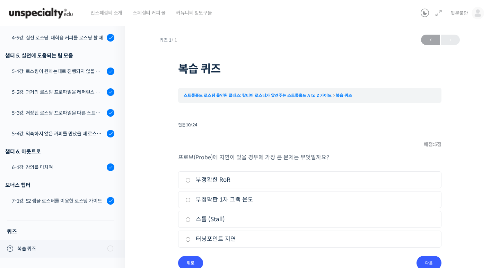
drag, startPoint x: 207, startPoint y: 158, endPoint x: 331, endPoint y: 165, distance: 123.6
click at [331, 165] on div "프로브(Probe)에 지연이 있을 경우에 가장 큰 문제는 무엇일까요? 1. 부정확한 RoR 2. 부정확한 1차 크랙 온도 3. 스톨 (Stal…" at bounding box center [309, 204] width 263 height 103
click at [223, 128] on div "질문 10 / 24" at bounding box center [309, 124] width 263 height 9
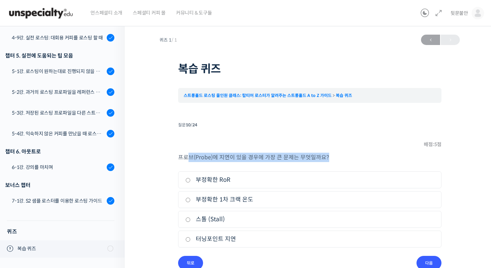
drag, startPoint x: 188, startPoint y: 159, endPoint x: 334, endPoint y: 160, distance: 146.2
click at [334, 160] on p "프로브(Probe)에 지연이 있을 경우에 가장 큰 문제는 무엇일까요?" at bounding box center [309, 157] width 263 height 9
click at [204, 134] on li "질문 10 / 24 10 . 질문 배점: 5 점 프로브(Probe)에 지연이 있을 경우에 가장 큰 문제는 무엇일까요? 1. 부정확한 RoR 2…" at bounding box center [309, 195] width 263 height 150
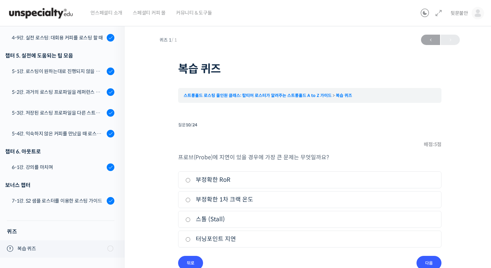
click at [212, 221] on label "스톨 (Stall)" at bounding box center [309, 219] width 249 height 9
click at [191, 221] on input "스톨 (Stall)" at bounding box center [187, 220] width 5 height 5
radio input "true"
drag, startPoint x: 217, startPoint y: 159, endPoint x: 274, endPoint y: 161, distance: 57.2
click at [274, 161] on p "프로브(Probe)에 지연이 있을 경우에 가장 큰 문제는 무엇일까요?" at bounding box center [309, 157] width 263 height 9
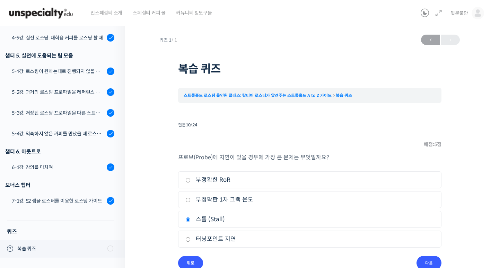
click at [223, 198] on label "부정확한 1차 크랙 온도" at bounding box center [309, 199] width 249 height 9
click at [191, 198] on input "부정확한 1차 크랙 온도" at bounding box center [187, 200] width 5 height 5
radio input "true"
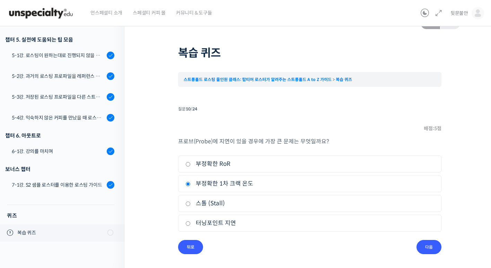
scroll to position [16, 0]
click at [210, 202] on label "스톨 (Stall)" at bounding box center [309, 203] width 249 height 9
click at [191, 202] on input "스톨 (Stall)" at bounding box center [187, 203] width 5 height 5
radio input "true"
click at [433, 246] on input "다음" at bounding box center [428, 247] width 25 height 14
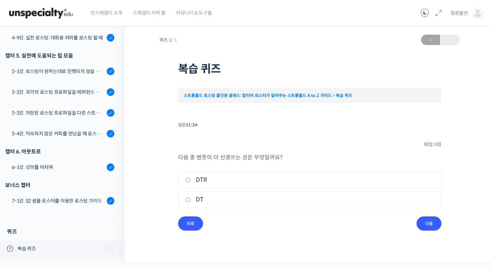
scroll to position [0, 0]
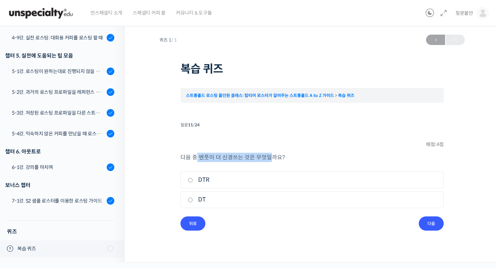
drag, startPoint x: 195, startPoint y: 155, endPoint x: 268, endPoint y: 157, distance: 73.1
click at [270, 155] on p "다음 중 벤풋이 더 신경쓰는 것은 무엇일까요?" at bounding box center [312, 157] width 263 height 9
click at [204, 199] on label "DT" at bounding box center [312, 199] width 249 height 9
click at [193, 199] on input "DT" at bounding box center [190, 200] width 5 height 5
radio input "true"
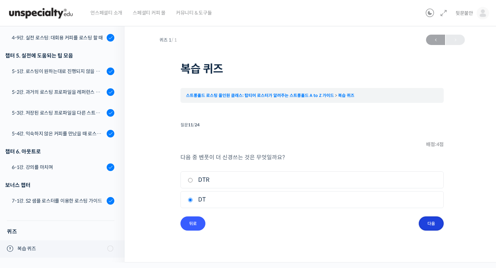
click at [428, 224] on input "다음" at bounding box center [431, 224] width 25 height 14
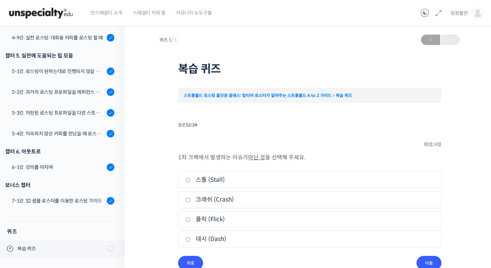
drag, startPoint x: 185, startPoint y: 157, endPoint x: 328, endPoint y: 164, distance: 143.2
click at [328, 164] on div "1차 크랙에서 발생하는 이슈가 아닌 것 을 선택해 주세요. 1. 스톨 (Stall) 2. 크래쉬 (Crash) 3. 플릭 (Flick) 4. …" at bounding box center [309, 204] width 263 height 103
click at [158, 158] on div "퀴즈 1 / 1 2025년 11월 30일 1:27 오후 ← 이전 복습 퀴즈 스트롱홀드 로스팅 올인원 클래스: 탑티어 로스터가 알려주는 스트롱홀…" at bounding box center [310, 153] width 370 height 264
click at [211, 240] on label "대시 (Dash)" at bounding box center [309, 239] width 249 height 9
click at [191, 240] on input "대시 (Dash)" at bounding box center [187, 239] width 5 height 5
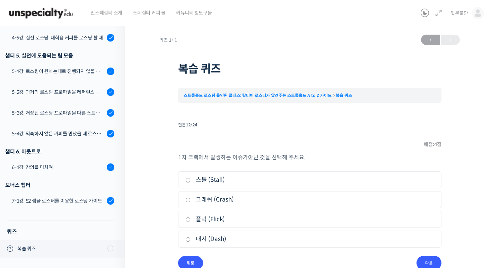
radio input "true"
click at [425, 260] on input "다음" at bounding box center [428, 263] width 25 height 14
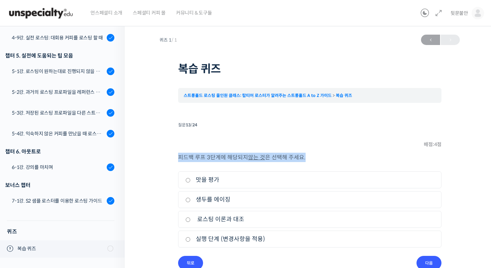
drag, startPoint x: 171, startPoint y: 157, endPoint x: 315, endPoint y: 158, distance: 144.1
click at [315, 158] on div "퀴즈 1 / 1 2025년 11월 30일 1:27 오후 ← 이전 복습 퀴즈 스트롱홀드 로스팅 올인원 클래스: 탑티어 로스터가 알려주는 스트롱홀…" at bounding box center [309, 150] width 300 height 239
click at [143, 156] on div "퀴즈 1 / 1 2025년 11월 30일 1:27 오후 ← 이전 복습 퀴즈 스트롱홀드 로스팅 올인원 클래스: 탑티어 로스터가 알려주는 스트롱홀…" at bounding box center [310, 153] width 370 height 264
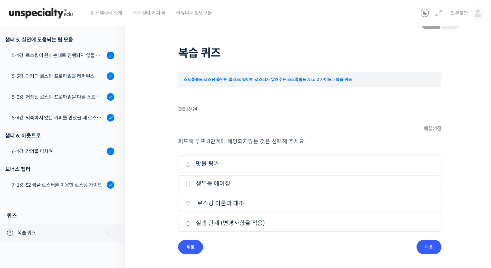
scroll to position [16, 0]
click at [213, 184] on label "생두를 에이징" at bounding box center [309, 183] width 249 height 9
click at [191, 184] on input "생두를 에이징" at bounding box center [187, 184] width 5 height 5
radio input "true"
click at [427, 244] on input "다음" at bounding box center [428, 247] width 25 height 14
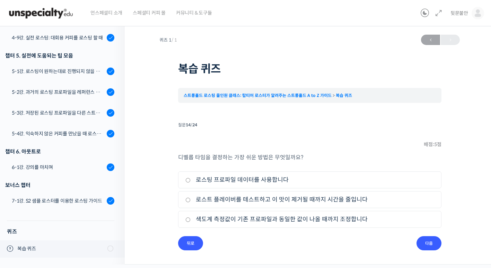
scroll to position [0, 0]
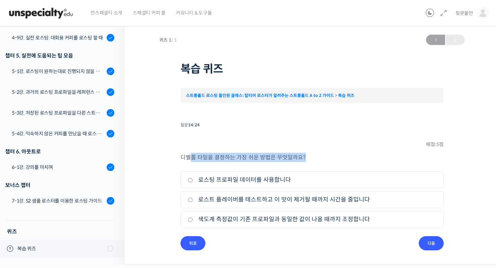
drag, startPoint x: 188, startPoint y: 157, endPoint x: 315, endPoint y: 159, distance: 126.8
click at [318, 159] on p "디벨롭 타임을 결정하는 가장 쉬운 방법은 무엇일까요?" at bounding box center [312, 157] width 263 height 9
click at [165, 142] on div "퀴즈 1 / 1 2025년 11월 30일 1:27 오후 ← 이전 복습 퀴즈 스트롱홀드 로스팅 올인원 클래스: 탑티어 로스터가 알려주는 스트롱홀…" at bounding box center [312, 140] width 306 height 219
click at [213, 200] on label "로스트 플레이버를 테스트하고 이 맛이 제거될 때까지 시간을 줄입니다" at bounding box center [312, 199] width 249 height 9
click at [193, 200] on input "로스트 플레이버를 테스트하고 이 맛이 제거될 때까지 시간을 줄입니다" at bounding box center [190, 200] width 5 height 5
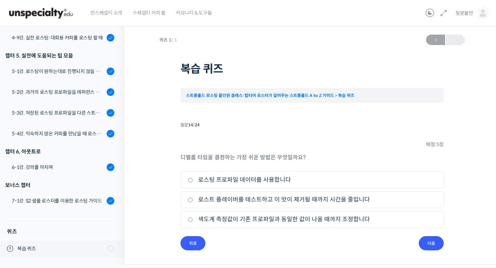
radio input "true"
click at [446, 244] on div "퀴즈 1 / 1 2025년 11월 30일 1:27 오후 ← 이전 복습 퀴즈 스트롱홀드 로스팅 올인원 클래스: 탑티어 로스터가 알려주는 스트롱홀…" at bounding box center [312, 140] width 306 height 219
click at [436, 244] on input "다음" at bounding box center [431, 243] width 25 height 14
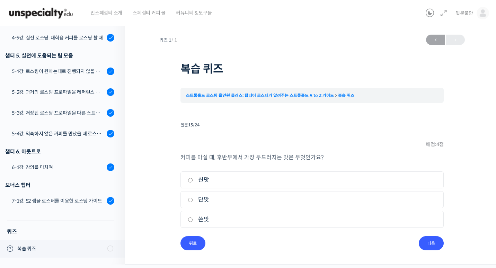
click at [204, 218] on label "쓴맛" at bounding box center [312, 219] width 249 height 9
click at [193, 218] on input "쓴맛" at bounding box center [190, 220] width 5 height 5
radio input "true"
click at [435, 244] on input "다음" at bounding box center [431, 243] width 25 height 14
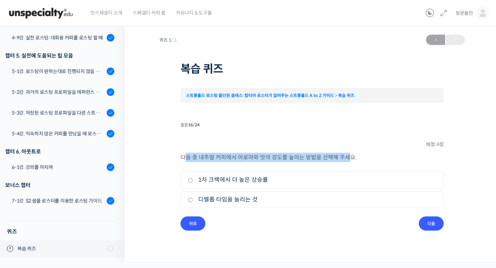
drag, startPoint x: 183, startPoint y: 158, endPoint x: 345, endPoint y: 158, distance: 162.5
click at [345, 158] on p "다음 중 내추럴 커피에서 아로마와 맛의 강도를 높이는 방법을 선택해 주세요." at bounding box center [312, 157] width 263 height 9
drag, startPoint x: 345, startPoint y: 158, endPoint x: 288, endPoint y: 153, distance: 57.3
click at [288, 153] on p "다음 중 내추럴 커피에서 아로마와 맛의 강도를 높이는 방법을 선택해 주세요." at bounding box center [312, 157] width 263 height 9
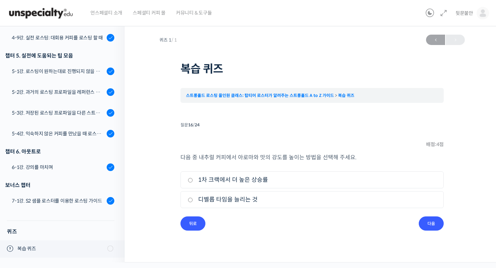
click at [223, 201] on label "디벨롭 타임을 늘리는 것" at bounding box center [312, 199] width 249 height 9
click at [193, 201] on input "디벨롭 타임을 늘리는 것" at bounding box center [190, 200] width 5 height 5
radio input "true"
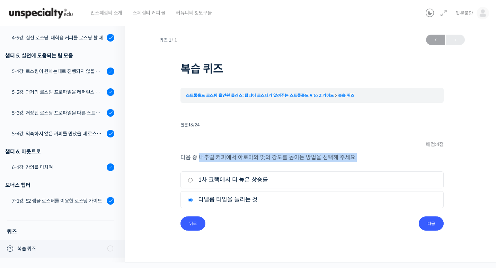
drag, startPoint x: 199, startPoint y: 159, endPoint x: 358, endPoint y: 158, distance: 159.0
click at [358, 158] on p "다음 중 내추럴 커피에서 아로마와 맛의 강도를 높이는 방법을 선택해 주세요." at bounding box center [312, 157] width 263 height 9
drag, startPoint x: 358, startPoint y: 158, endPoint x: 295, endPoint y: 152, distance: 63.0
click at [295, 152] on li "질문 16 / 24 16 . 질문 배점: 4 점 다음 중 내추럴 커피에서 아로마와 맛의 강도를 높이는 방법을 선택해 주세요. 1. 1차 크랙에…" at bounding box center [312, 175] width 263 height 111
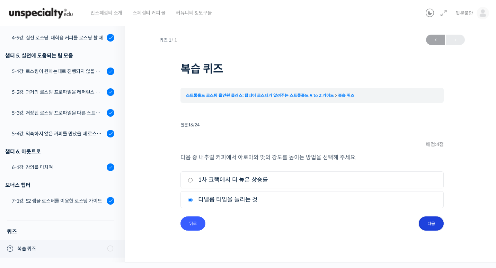
click at [435, 221] on input "다음" at bounding box center [431, 224] width 25 height 14
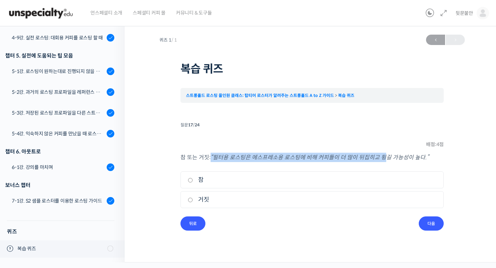
drag, startPoint x: 210, startPoint y: 158, endPoint x: 381, endPoint y: 159, distance: 171.2
click at [381, 159] on p "참 또는 거짓: “필터용 로스팅은 에스프레소용 로스팅에 비해 커피들이 더 많이 뒤집히고 튕길 가능성이 높다.”" at bounding box center [312, 157] width 263 height 9
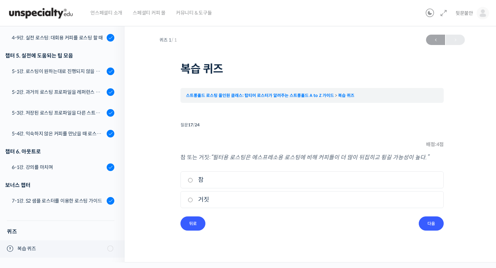
click at [202, 179] on label "참" at bounding box center [312, 179] width 249 height 9
click at [193, 179] on input "참" at bounding box center [190, 180] width 5 height 5
radio input "true"
click at [429, 225] on input "다음" at bounding box center [431, 224] width 25 height 14
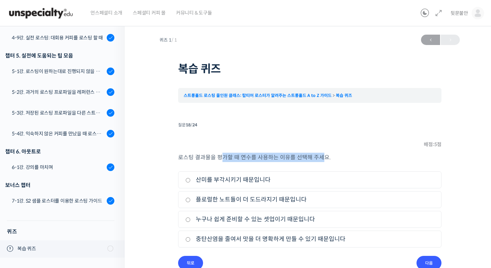
drag, startPoint x: 219, startPoint y: 155, endPoint x: 321, endPoint y: 157, distance: 102.6
click at [321, 157] on p "로스팅 결과물을 평가할 때 연수를 사용하는 이유를 선택해 주세요." at bounding box center [309, 157] width 263 height 9
click at [214, 220] on label "누구나 쉽게 준비할 수 있는 셋업이기 때문입니다" at bounding box center [309, 219] width 249 height 9
click at [191, 220] on input "누구나 쉽게 준비할 수 있는 셋업이기 때문입니다" at bounding box center [187, 220] width 5 height 5
radio input "true"
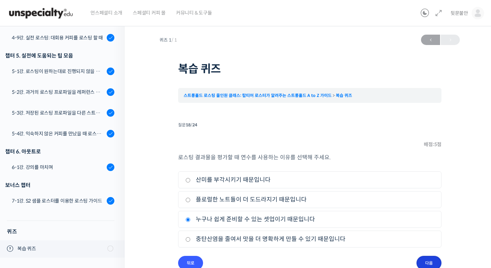
click at [428, 260] on input "다음" at bounding box center [428, 263] width 25 height 14
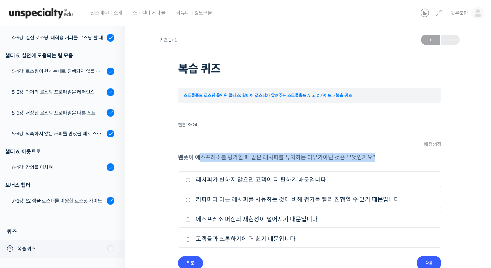
drag, startPoint x: 199, startPoint y: 158, endPoint x: 383, endPoint y: 159, distance: 183.6
click at [383, 159] on p "벤풋이 에스프레소를 평가할 때 같은 레시피를 유지하는 이유가 아닌 것 은 무엇인가요?" at bounding box center [309, 157] width 263 height 9
drag, startPoint x: 383, startPoint y: 159, endPoint x: 297, endPoint y: 137, distance: 88.8
click at [297, 137] on li "질문 19 / 24 19 . 질문 배점: 4 점 벤풋이 에스프레소를 평가할 때 같은 레시피를 유지하는 이유가 아닌 것 은 무엇인가요? 1. 레…" at bounding box center [309, 195] width 263 height 150
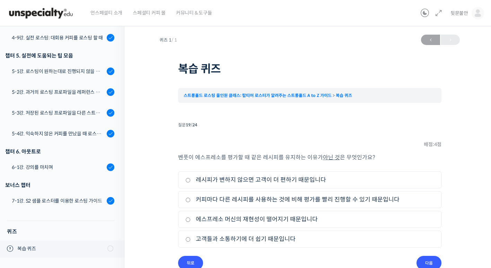
click at [218, 220] on label "에스프레소 머신의 재현성이 떨어지기 때문입니다" at bounding box center [309, 219] width 249 height 9
click at [191, 220] on input "에스프레소 머신의 재현성이 떨어지기 때문입니다" at bounding box center [187, 220] width 5 height 5
radio input "true"
click at [424, 260] on input "다음" at bounding box center [428, 263] width 25 height 14
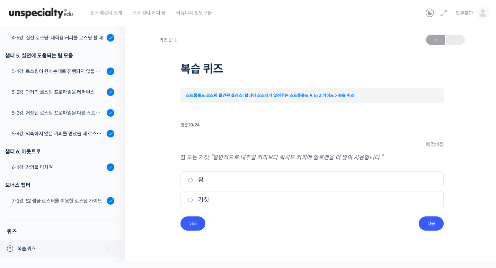
click at [200, 180] on label "참" at bounding box center [312, 179] width 249 height 9
click at [193, 180] on input "참" at bounding box center [190, 180] width 5 height 5
radio input "true"
click at [427, 222] on input "다음" at bounding box center [431, 224] width 25 height 14
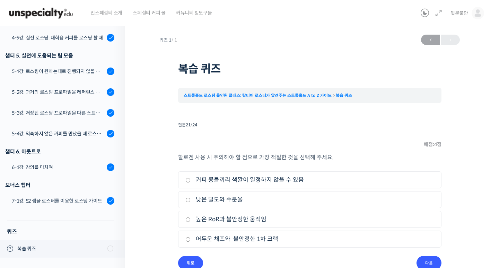
click at [271, 183] on label "커피 콩들끼리 색깔이 일정하지 않을 수 있음" at bounding box center [309, 179] width 249 height 9
click at [191, 183] on input "커피 콩들끼리 색깔이 일정하지 않을 수 있음" at bounding box center [187, 180] width 5 height 5
radio input "true"
click at [425, 261] on input "다음" at bounding box center [428, 263] width 25 height 14
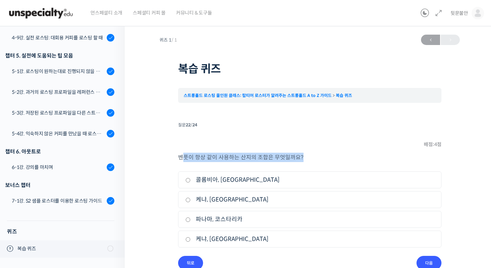
drag, startPoint x: 182, startPoint y: 158, endPoint x: 316, endPoint y: 161, distance: 134.1
click at [316, 161] on p "벤풋이 항상 같이 사용하는 산지의 조합은 무엇일까요?" at bounding box center [309, 157] width 263 height 9
click at [222, 238] on label "케냐, 콜롬비아" at bounding box center [309, 239] width 249 height 9
click at [191, 238] on input "케냐, 콜롬비아" at bounding box center [187, 239] width 5 height 5
radio input "true"
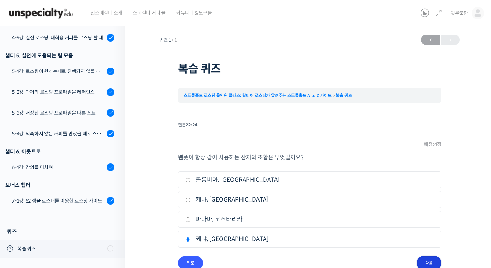
click at [427, 261] on input "다음" at bounding box center [428, 263] width 25 height 14
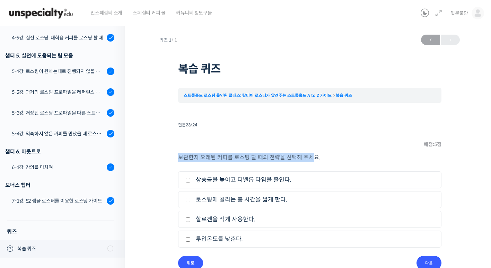
drag, startPoint x: 180, startPoint y: 157, endPoint x: 310, endPoint y: 158, distance: 130.3
click at [310, 158] on p "보관한지 오래된 커피를 로스팅 할 때의 전략을 선택해 주세요." at bounding box center [309, 157] width 263 height 9
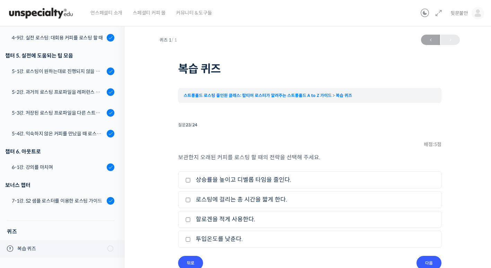
click at [233, 178] on label "상승률을 높이고 디벨롭 타임을 줄인다." at bounding box center [309, 179] width 249 height 9
click at [191, 178] on input "상승률을 높이고 디벨롭 타임을 줄인다." at bounding box center [187, 180] width 5 height 5
checkbox input "true"
click at [426, 261] on input "다음" at bounding box center [428, 263] width 25 height 14
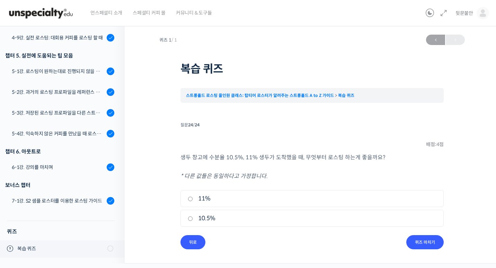
click at [204, 201] on label "11%" at bounding box center [312, 198] width 249 height 9
click at [193, 201] on input "11%" at bounding box center [190, 199] width 5 height 5
radio input "true"
click at [425, 243] on input "퀴즈 마치기" at bounding box center [424, 242] width 37 height 14
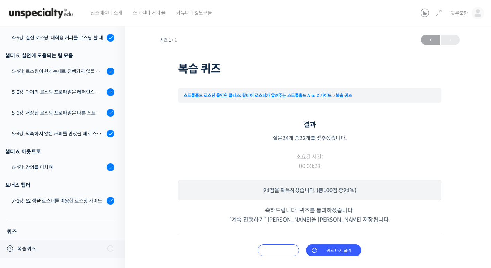
click at [280, 249] on input "오답 확인하기" at bounding box center [278, 251] width 41 height 12
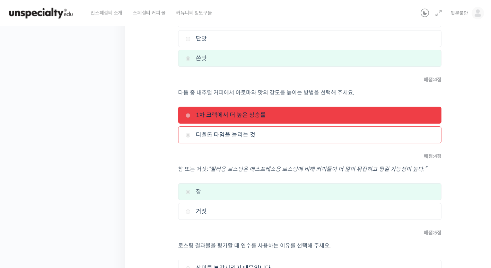
scroll to position [1732, 0]
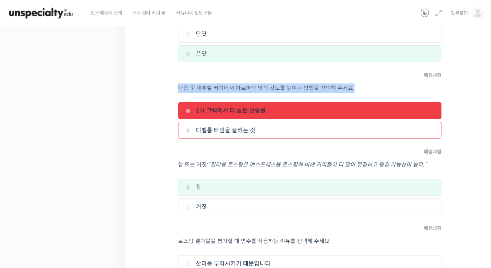
drag, startPoint x: 180, startPoint y: 87, endPoint x: 358, endPoint y: 87, distance: 177.8
click at [358, 87] on p "다음 중 내추럴 커피에서 아로마와 맛의 강도를 높이는 방법을 선택해 주세요." at bounding box center [309, 88] width 263 height 9
click at [256, 88] on p "다음 중 내추럴 커피에서 아로마와 맛의 강도를 높이는 방법을 선택해 주세요." at bounding box center [309, 88] width 263 height 9
drag, startPoint x: 182, startPoint y: 89, endPoint x: 347, endPoint y: 89, distance: 164.9
click at [347, 89] on p "다음 중 내추럴 커피에서 아로마와 맛의 강도를 높이는 방법을 선택해 주세요." at bounding box center [309, 88] width 263 height 9
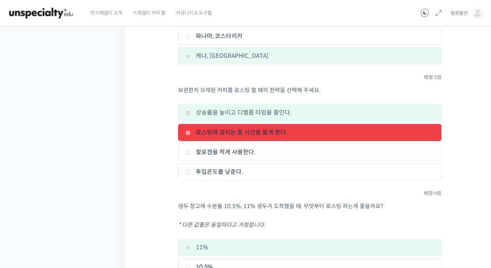
scroll to position [2425, 0]
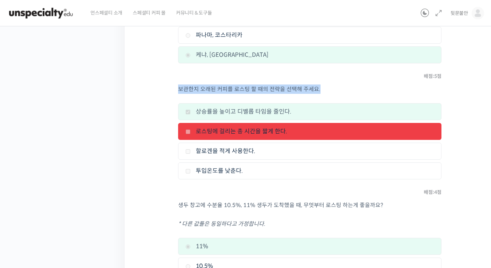
drag, startPoint x: 179, startPoint y: 90, endPoint x: 326, endPoint y: 89, distance: 146.2
click at [326, 89] on p "보관한지 오래된 커피를 로스팅 할 때의 전략을 선택해 주세요." at bounding box center [309, 89] width 263 height 9
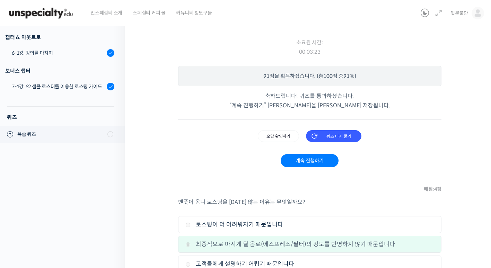
scroll to position [98, 0]
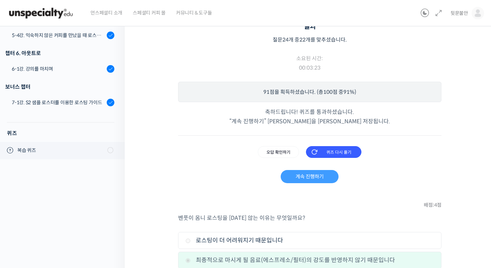
click at [314, 177] on link "계속 진행하기" at bounding box center [310, 176] width 58 height 13
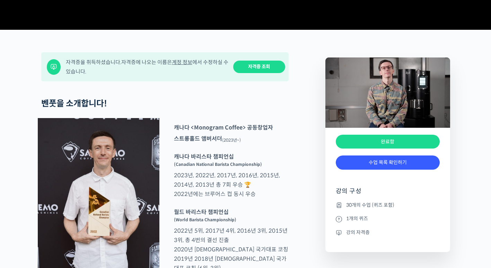
scroll to position [243, 0]
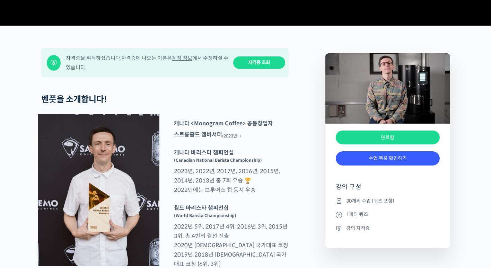
click at [255, 69] on link "자격증 조회" at bounding box center [259, 62] width 52 height 13
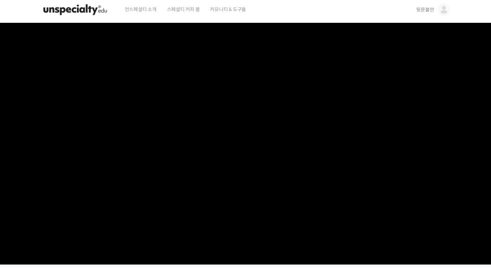
scroll to position [0, 0]
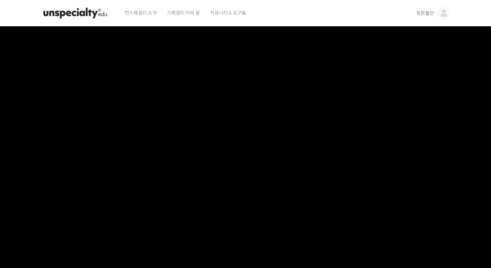
click at [430, 10] on span "뒷문불안" at bounding box center [425, 13] width 18 height 6
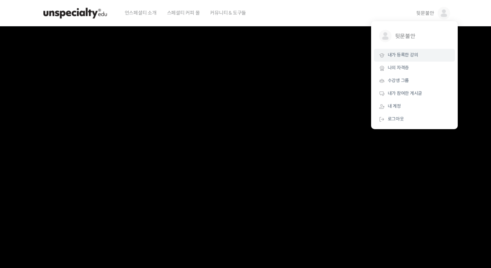
click at [396, 54] on span "내가 등록한 강의" at bounding box center [403, 55] width 30 height 6
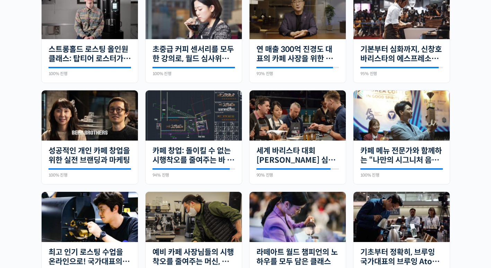
scroll to position [69, 0]
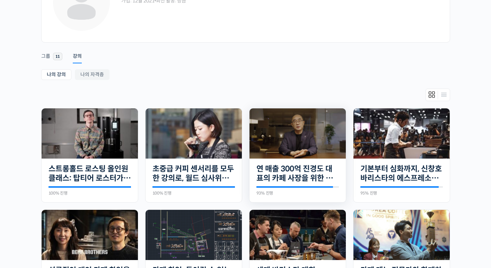
click at [306, 140] on img at bounding box center [297, 133] width 96 height 50
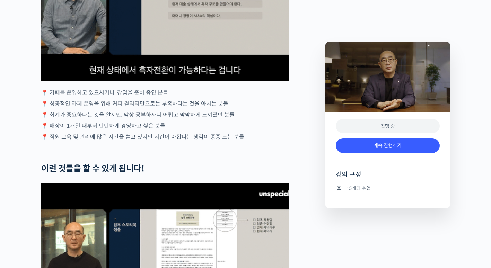
scroll to position [1317, 0]
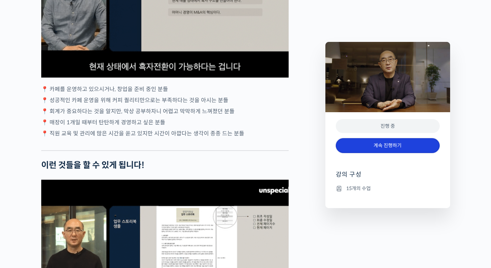
click at [396, 143] on link "계속 진행하기" at bounding box center [388, 145] width 104 height 15
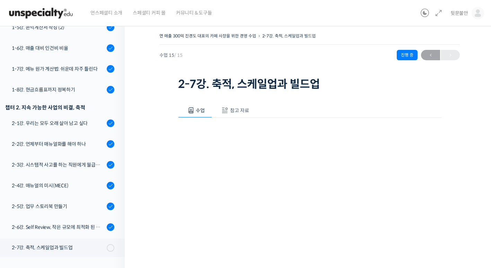
click at [239, 111] on span "참고 자료" at bounding box center [239, 110] width 19 height 6
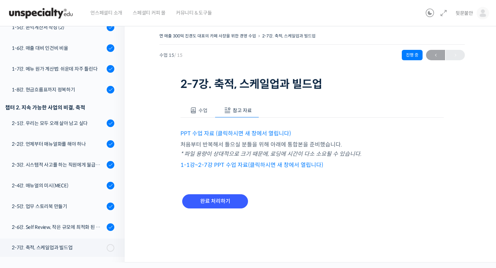
click at [236, 131] on link "PPT 수업 자료 (클릭하시면 새 창에서 열립니다)" at bounding box center [236, 133] width 111 height 7
click at [225, 202] on input "완료 처리하기" at bounding box center [215, 201] width 66 height 14
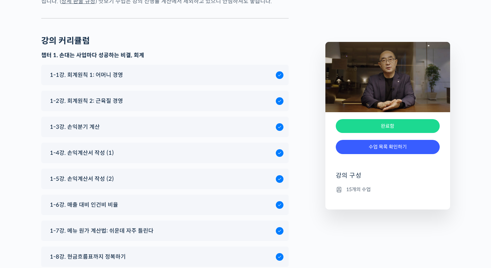
scroll to position [2425, 0]
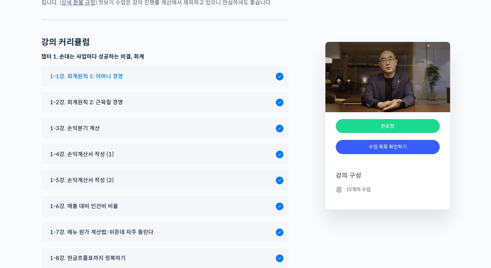
click at [99, 73] on span "1-1강. 회계원칙 1: 어머니 경영" at bounding box center [86, 76] width 73 height 9
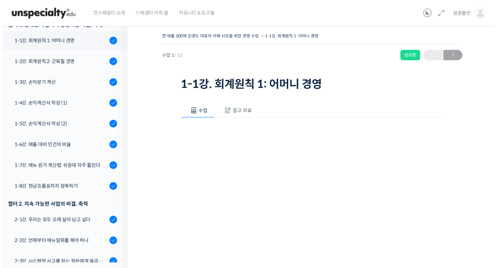
scroll to position [88, 0]
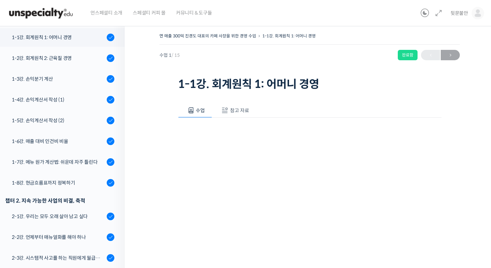
click at [239, 108] on span "참고 자료" at bounding box center [239, 110] width 19 height 6
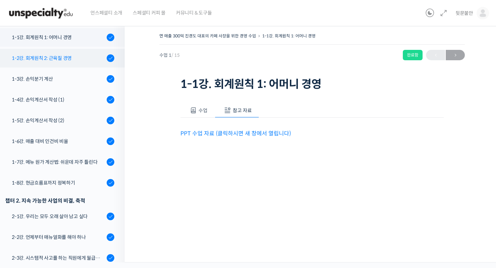
click at [63, 62] on div "1-2강. 회계원칙 2: 근육질 경영" at bounding box center [58, 58] width 93 height 8
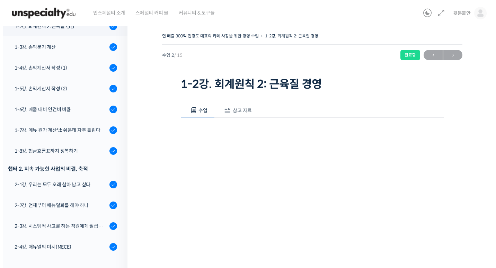
scroll to position [122, 0]
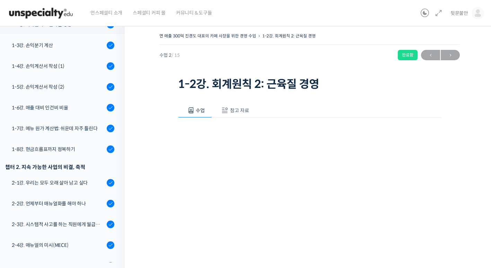
click at [242, 108] on span "참고 자료" at bounding box center [239, 110] width 19 height 6
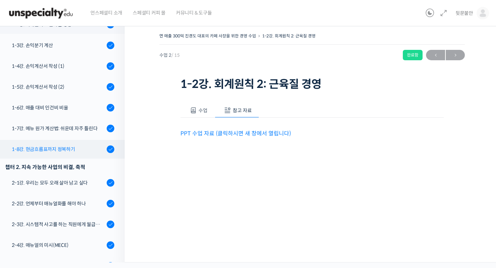
click at [60, 153] on div "1-8강. 현금흐름표까지 정복하기" at bounding box center [58, 150] width 93 height 8
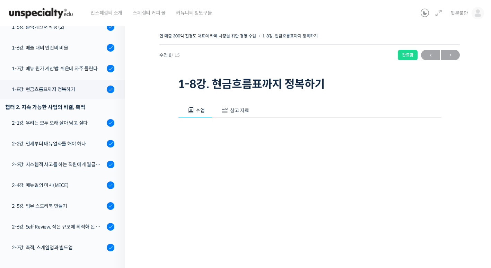
click at [235, 109] on span "참고 자료" at bounding box center [239, 110] width 19 height 6
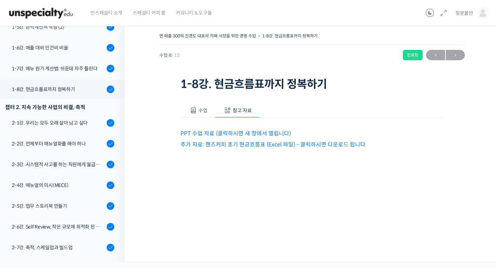
click at [236, 144] on link "추가 자료: 핸즈커피 초기 현금흐름표 (Excel 파일) - 클릭하시면 다운로드 됩니다" at bounding box center [273, 144] width 185 height 7
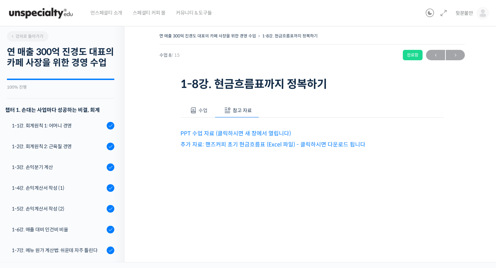
click at [52, 9] on img at bounding box center [41, 13] width 68 height 21
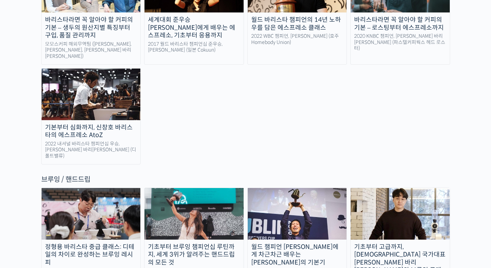
scroll to position [1109, 0]
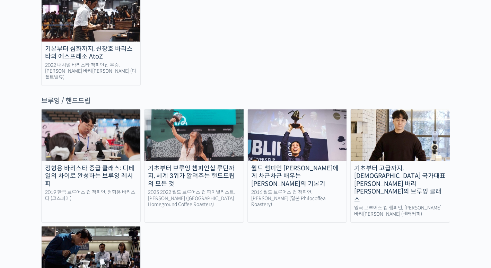
click at [90, 227] on img at bounding box center [91, 252] width 99 height 51
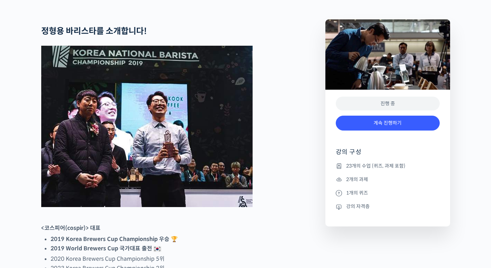
scroll to position [277, 0]
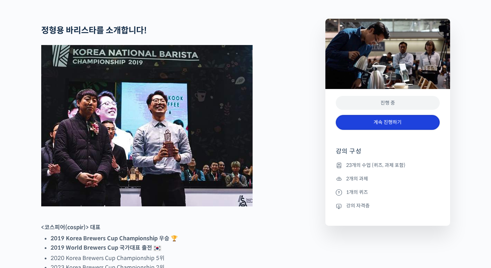
click at [396, 130] on link "계속 진행하기" at bounding box center [388, 122] width 104 height 15
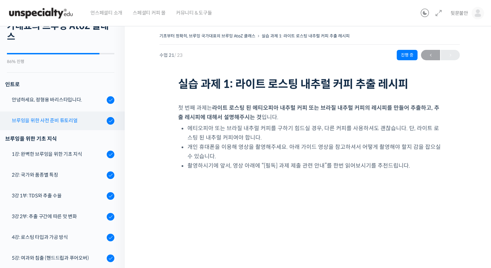
scroll to position [41, 0]
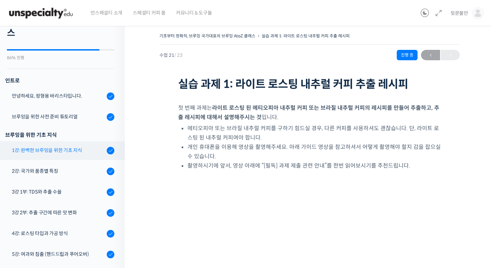
click at [48, 150] on div "1강: 완벽한 브루잉을 위한 기초 지식" at bounding box center [58, 151] width 93 height 8
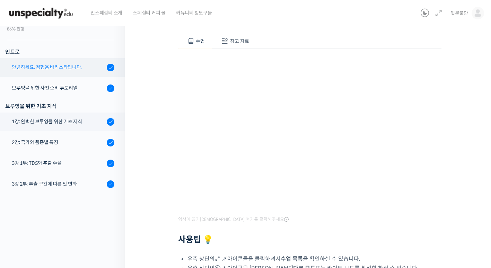
click at [64, 66] on div "안녕하세요, 정형용 바리스타입니다." at bounding box center [58, 67] width 93 height 8
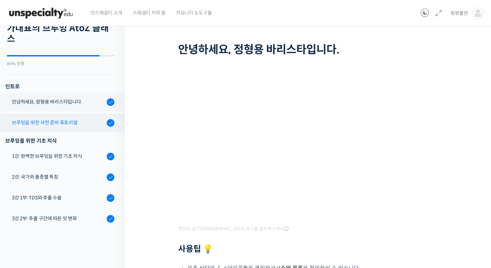
click at [63, 122] on div "브루잉을 위한 사전 준비 튜토리얼" at bounding box center [58, 123] width 93 height 8
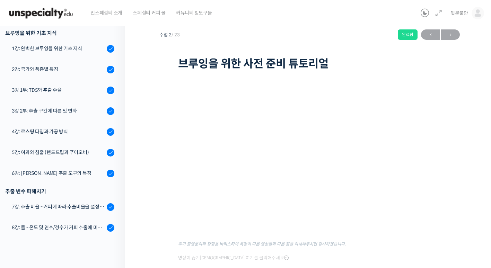
scroll to position [35, 0]
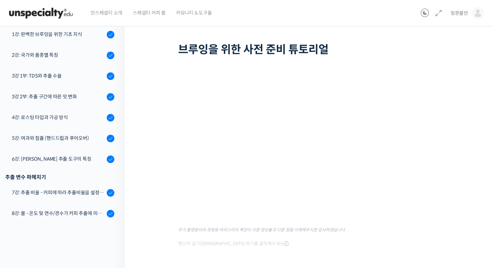
click at [157, 111] on div "기초부터 정확히, 브루잉 국가대표의 브루잉 AtoZ 클래스 브루잉을 위한 사전 준비 튜토리얼 완료함 수업 2 / 23 완료함 ← 이전 다음 →…" at bounding box center [310, 140] width 370 height 309
click at [466, 161] on div "기초부터 정확히, 브루잉 국가대표의 브루잉 AtoZ 클래스 브루잉을 위한 사전 준비 튜토리얼 완료함 수업 2 / 23 완료함 ← 이전 다음 →…" at bounding box center [310, 140] width 370 height 309
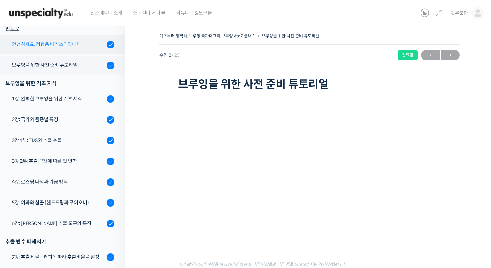
scroll to position [53, 0]
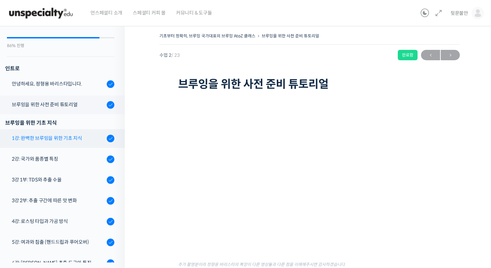
click at [59, 138] on div "1강: 완벽한 브루잉을 위한 기초 지식" at bounding box center [58, 138] width 93 height 8
